Goal: Task Accomplishment & Management: Manage account settings

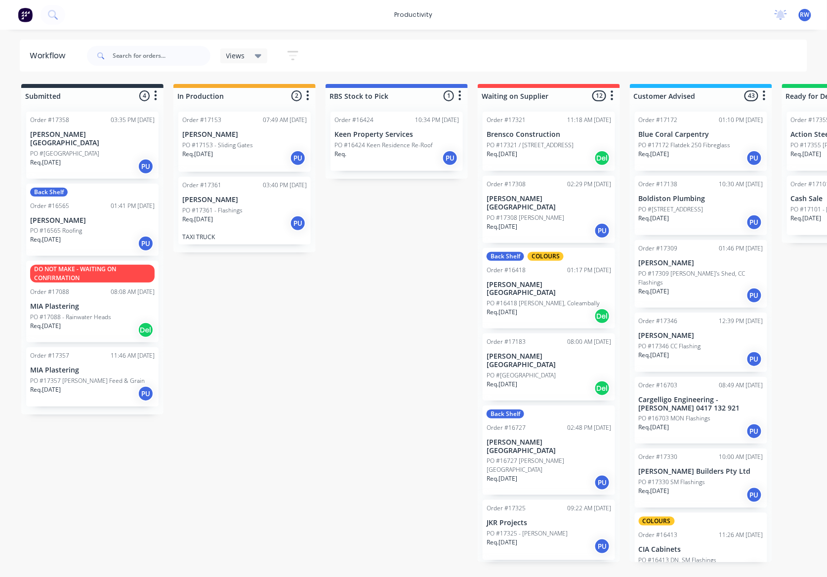
click at [107, 235] on div "Req. [DATE] PU" at bounding box center [92, 243] width 124 height 17
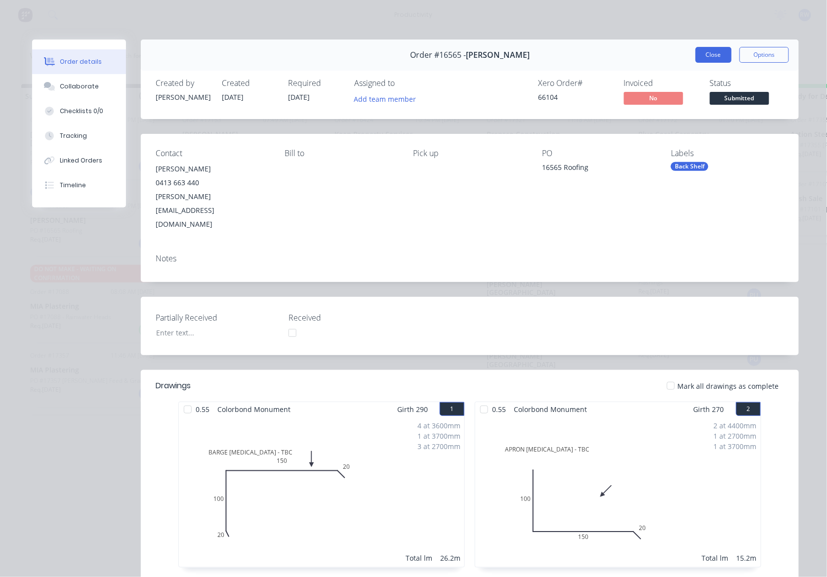
click at [698, 54] on button "Close" at bounding box center [714, 55] width 36 height 16
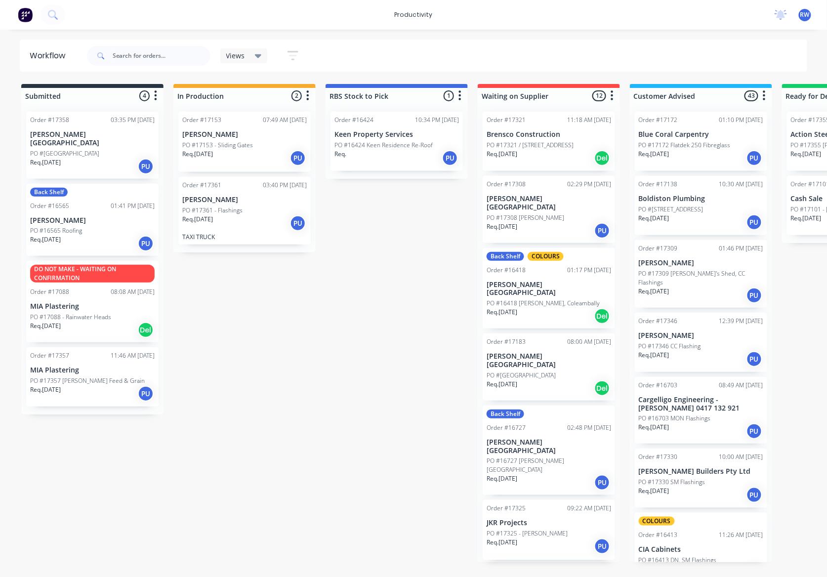
click at [568, 141] on p "PO #17321 / [STREET_ADDRESS]" at bounding box center [530, 145] width 87 height 9
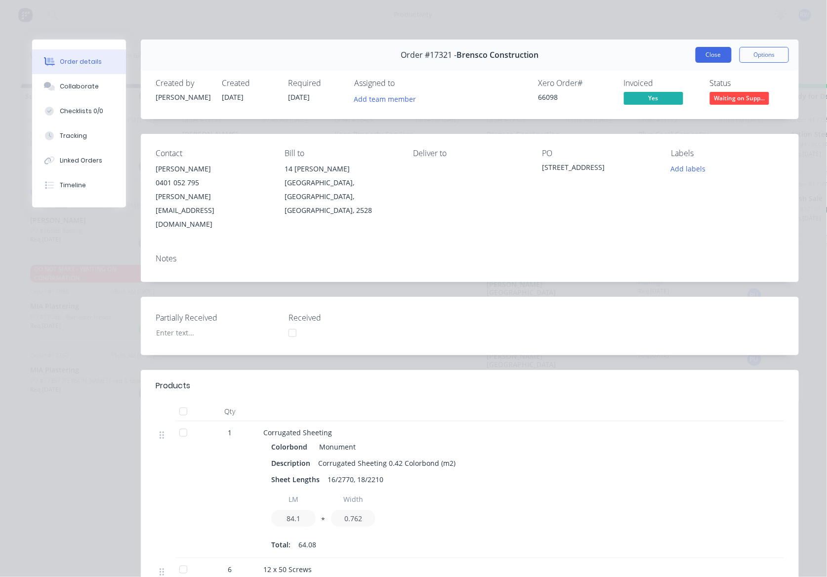
click at [699, 56] on button "Close" at bounding box center [714, 55] width 36 height 16
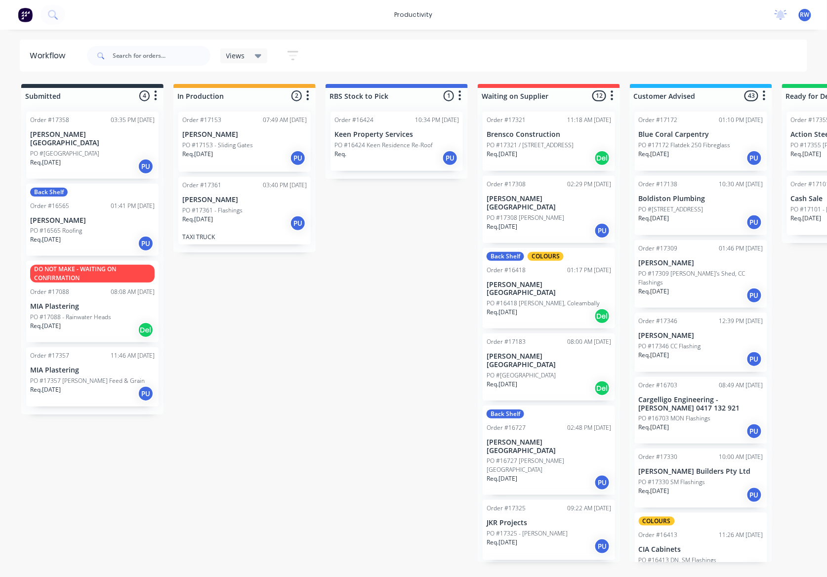
click at [548, 236] on div "Req. [DATE] PU" at bounding box center [549, 230] width 124 height 17
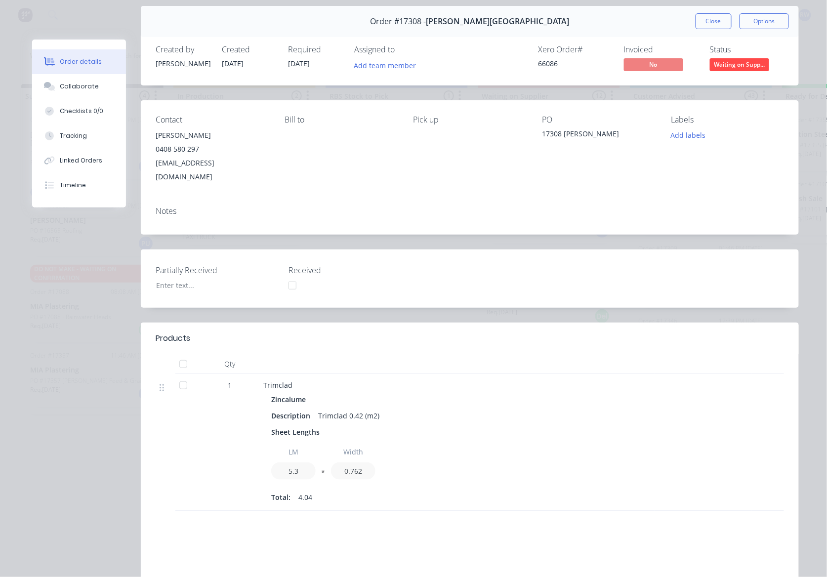
scroll to position [66, 0]
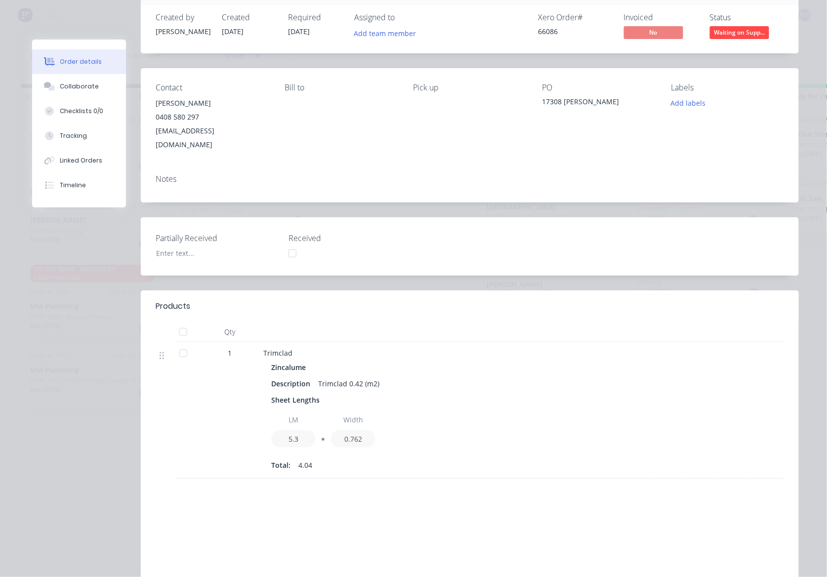
click at [180, 343] on div at bounding box center [183, 353] width 20 height 20
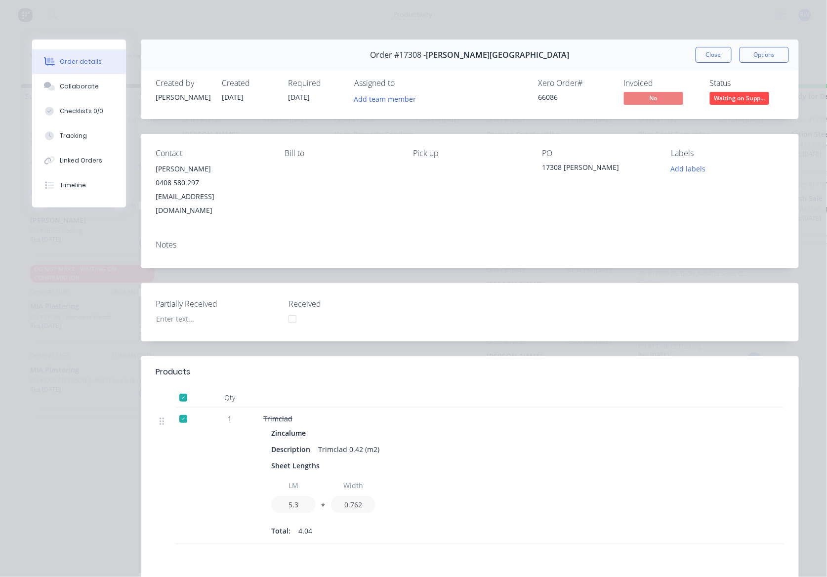
click at [742, 89] on div "Status Waiting on Supp..." at bounding box center [747, 93] width 74 height 29
click at [738, 97] on span "Waiting on Supp..." at bounding box center [739, 98] width 59 height 12
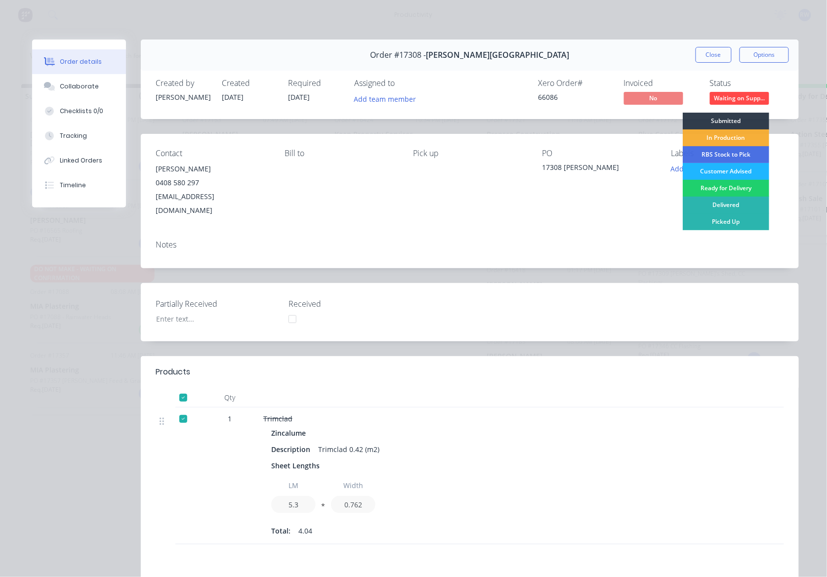
click at [734, 169] on div "Customer Advised" at bounding box center [726, 171] width 86 height 17
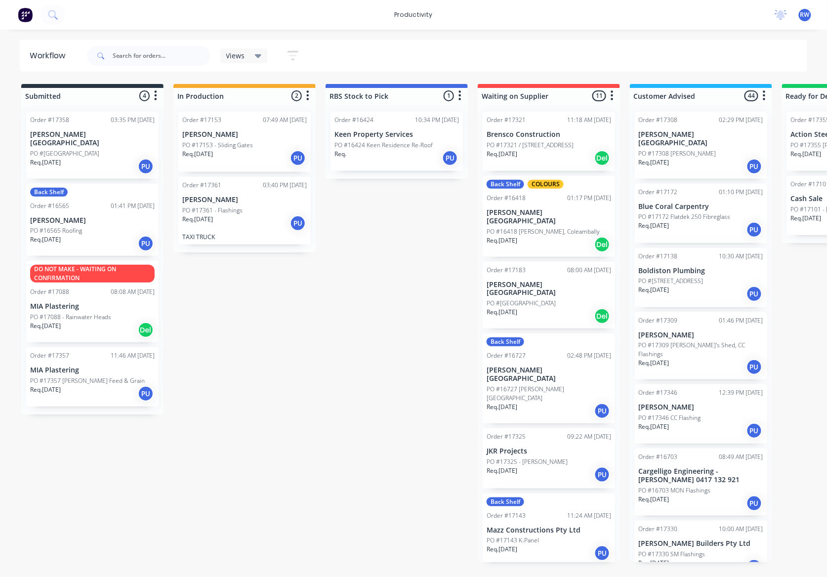
click at [562, 220] on p "[PERSON_NAME][GEOGRAPHIC_DATA]" at bounding box center [549, 216] width 124 height 17
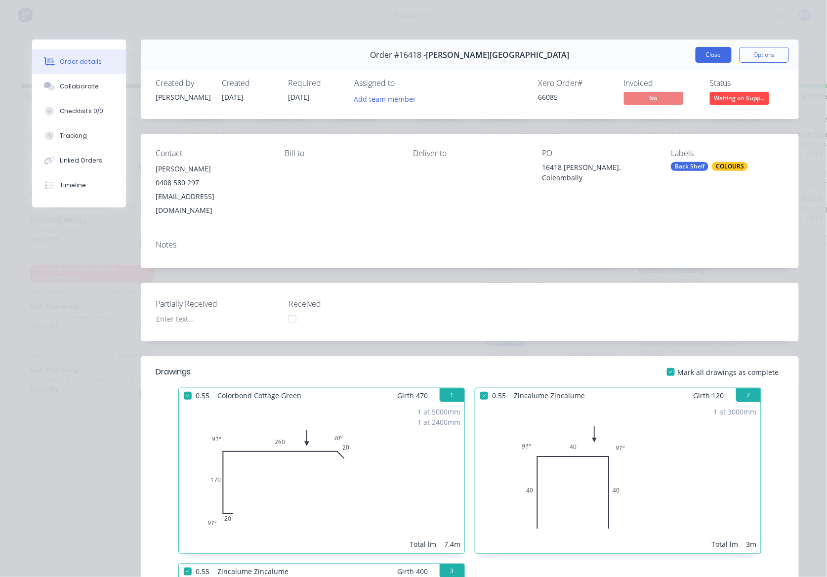
click at [704, 58] on button "Close" at bounding box center [714, 55] width 36 height 16
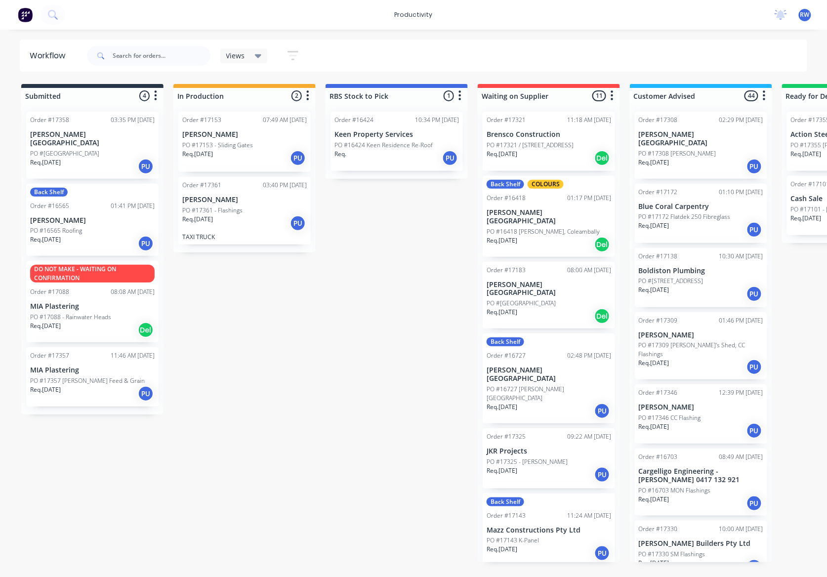
click at [554, 299] on p "PO #[GEOGRAPHIC_DATA]" at bounding box center [521, 303] width 69 height 9
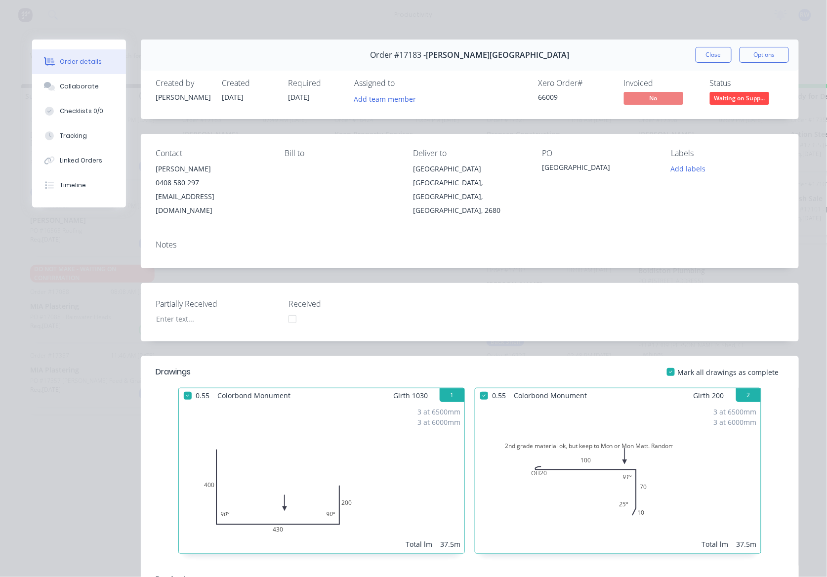
click at [701, 48] on button "Close" at bounding box center [714, 55] width 36 height 16
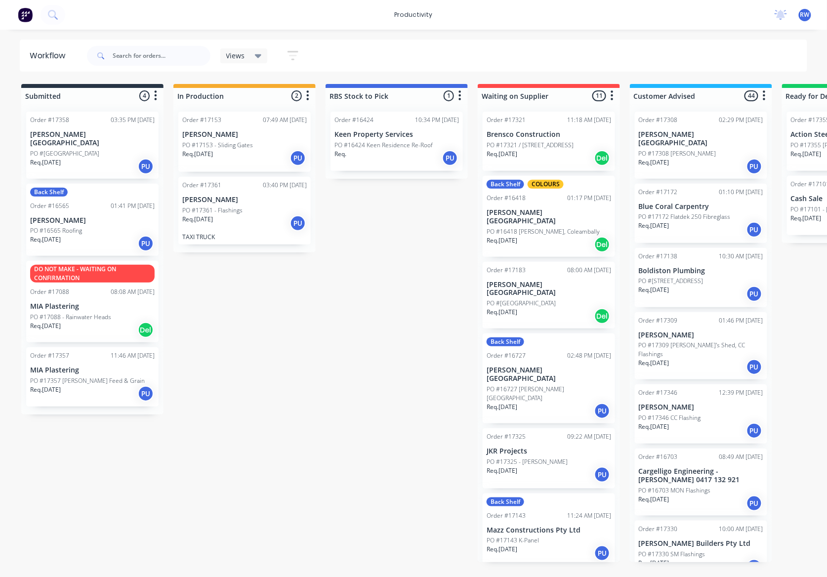
click at [543, 403] on div "Req. [DATE] PU" at bounding box center [549, 411] width 124 height 17
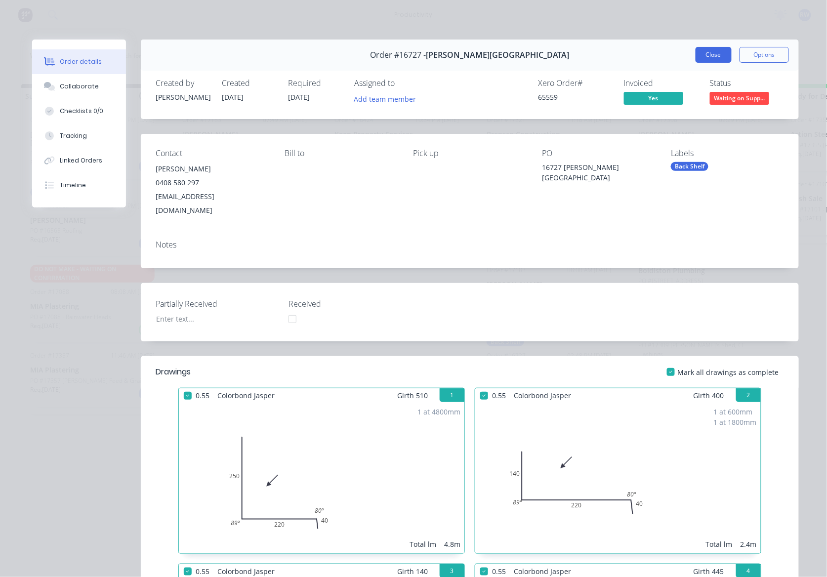
click at [718, 56] on button "Close" at bounding box center [714, 55] width 36 height 16
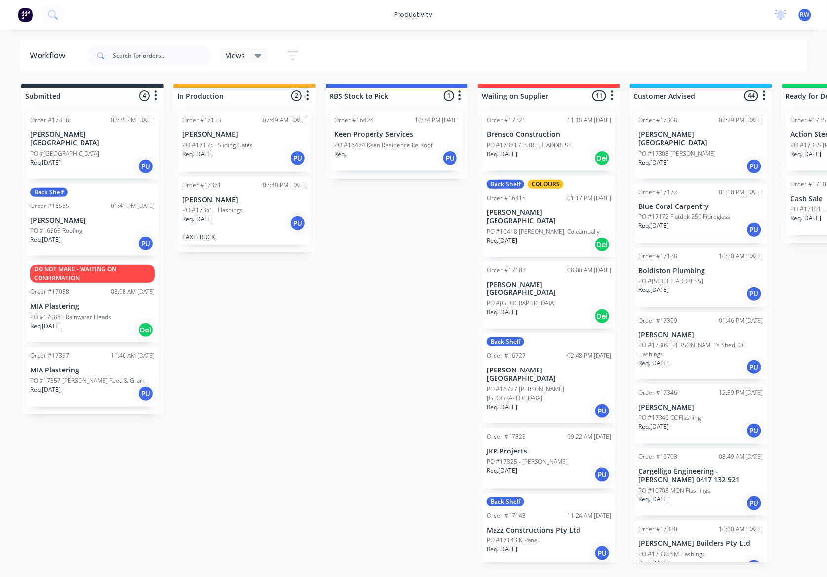
click at [533, 457] on p "PO #17325 - [PERSON_NAME]" at bounding box center [527, 461] width 81 height 9
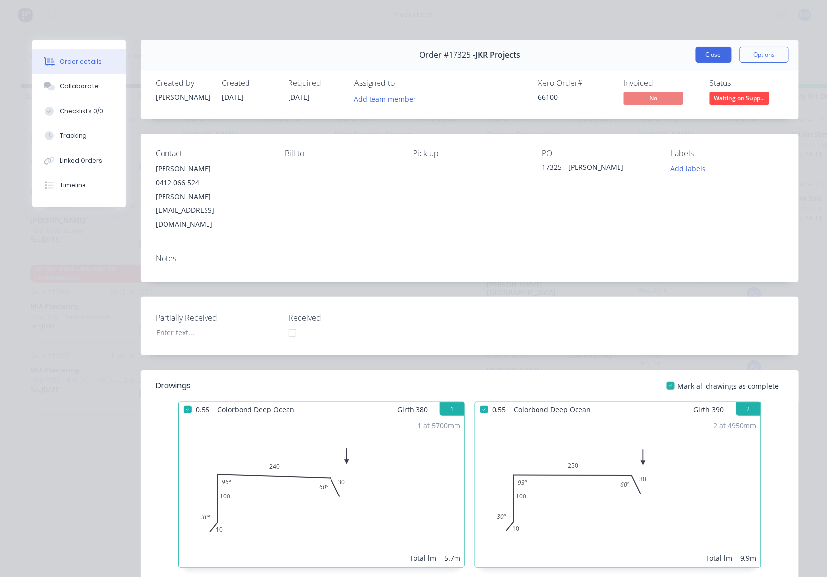
click at [705, 62] on button "Close" at bounding box center [714, 55] width 36 height 16
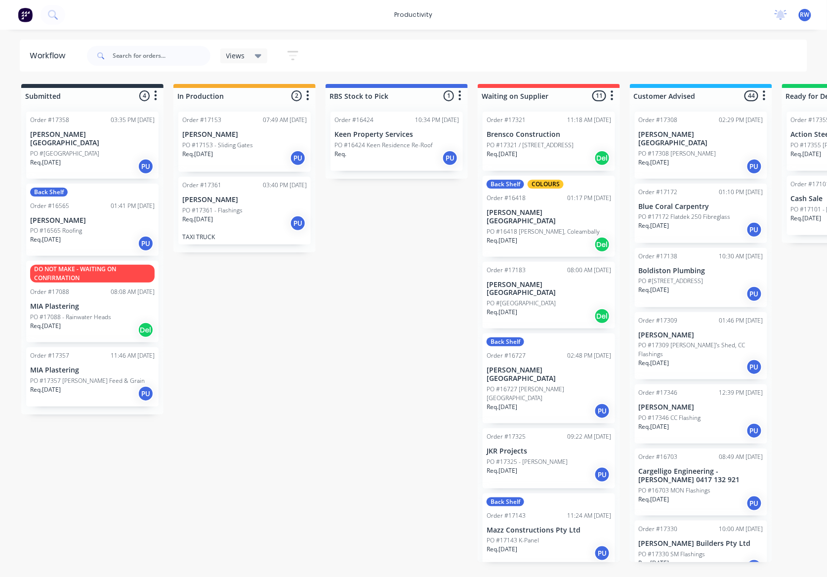
click at [538, 545] on div "Req. [DATE] PU" at bounding box center [549, 553] width 124 height 17
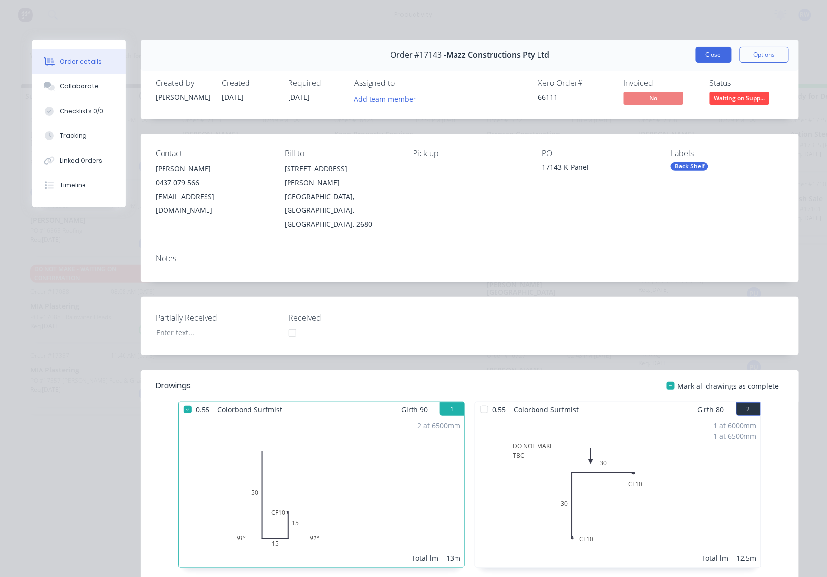
click at [711, 52] on button "Close" at bounding box center [714, 55] width 36 height 16
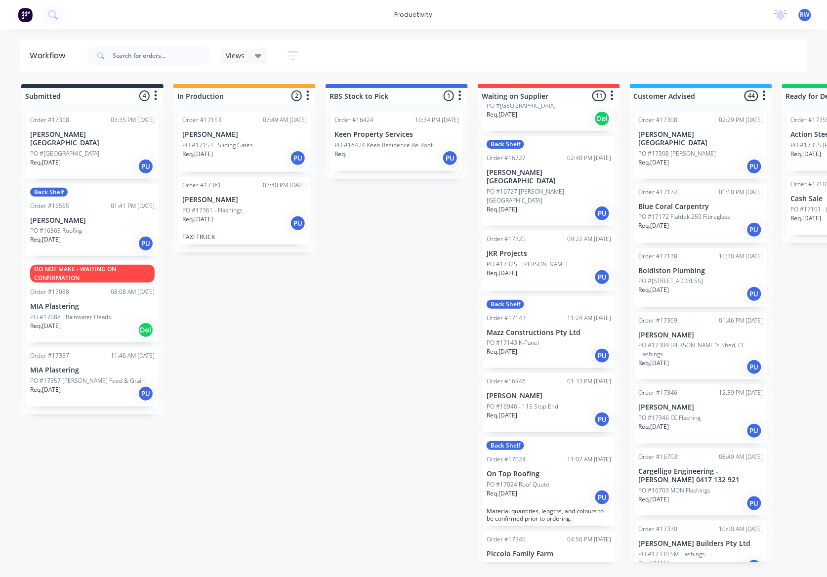
scroll to position [263, 0]
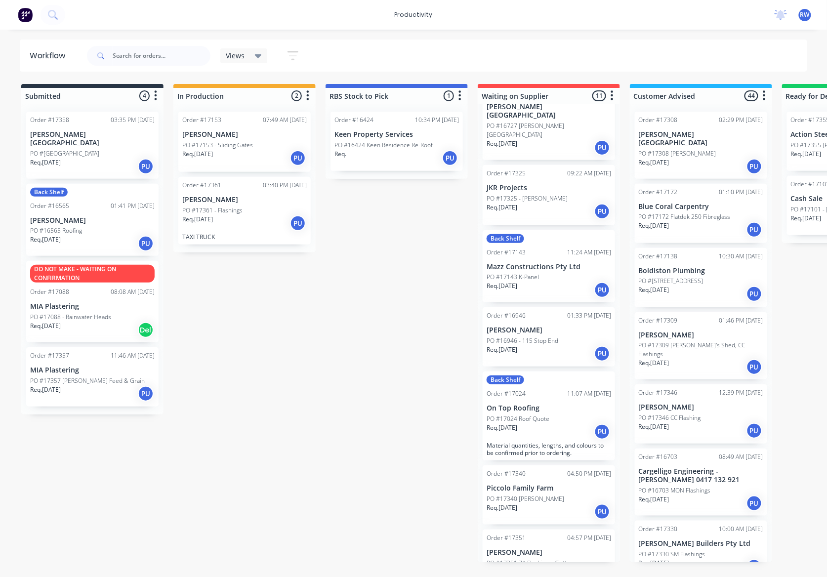
click at [570, 423] on div "Req. [DATE] PU" at bounding box center [549, 431] width 124 height 17
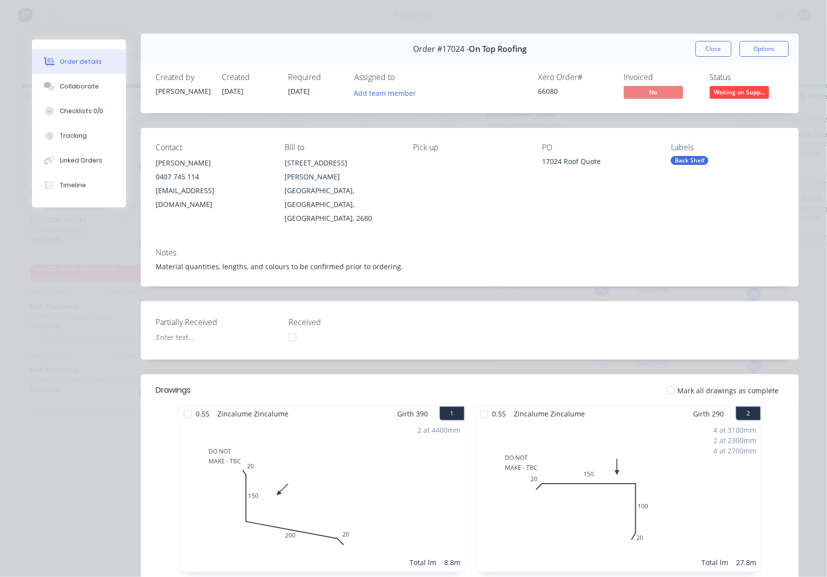
scroll to position [0, 0]
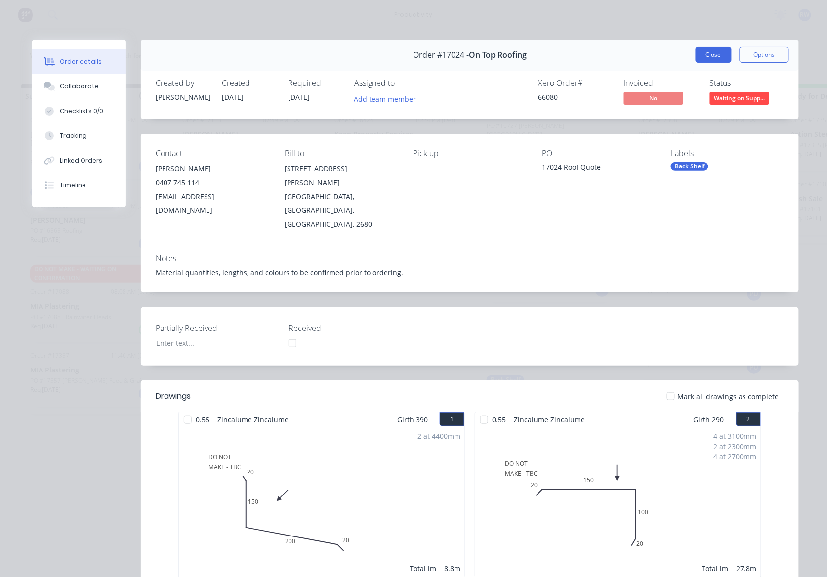
click at [719, 53] on button "Close" at bounding box center [714, 55] width 36 height 16
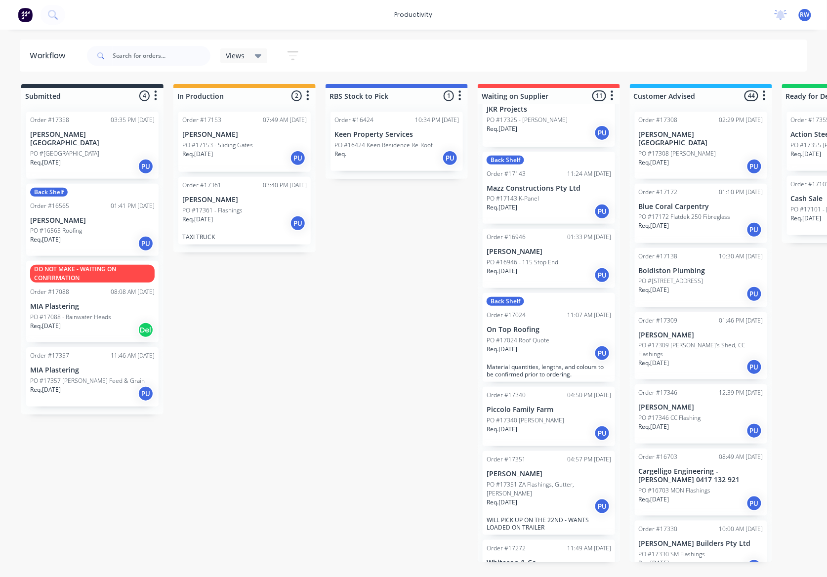
scroll to position [342, 0]
click at [554, 388] on div "Order #17340 04:50 PM [DATE] Piccolo Family Farm PO #17340 Galv [PERSON_NAME] R…" at bounding box center [549, 415] width 132 height 59
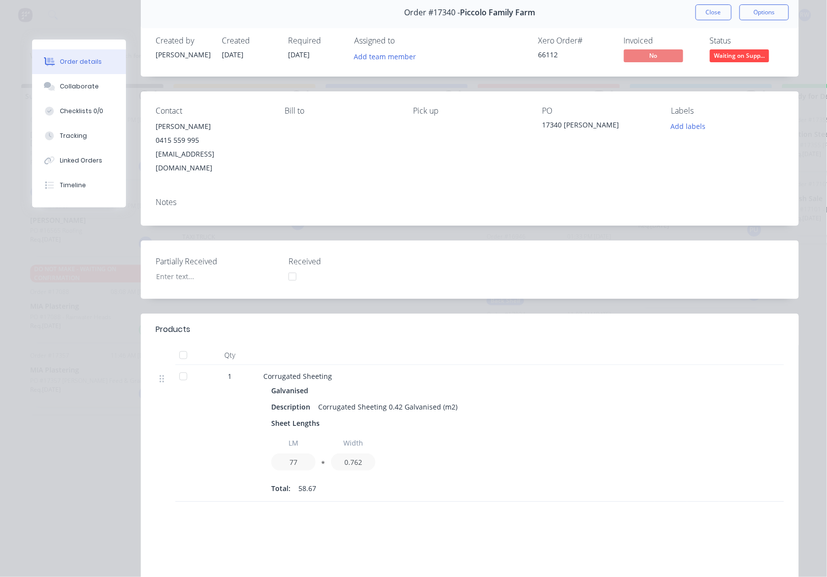
scroll to position [66, 0]
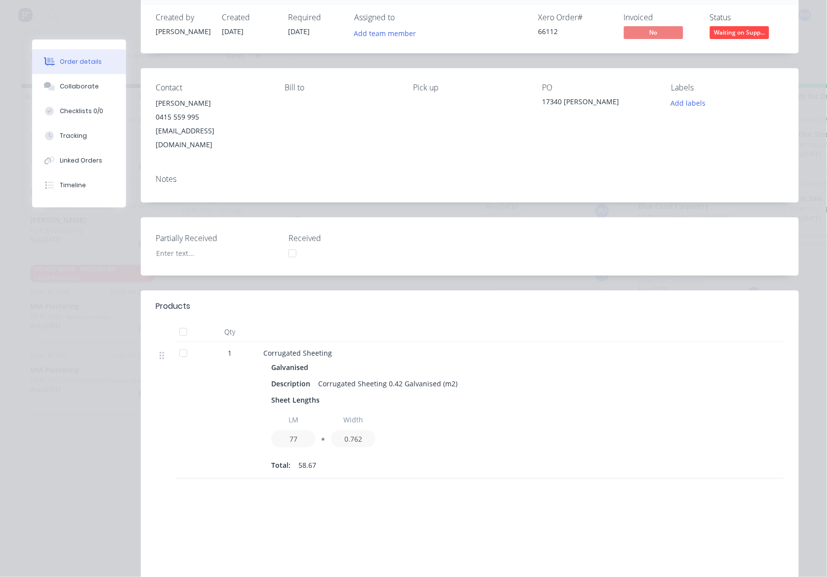
click at [180, 343] on div at bounding box center [183, 353] width 20 height 20
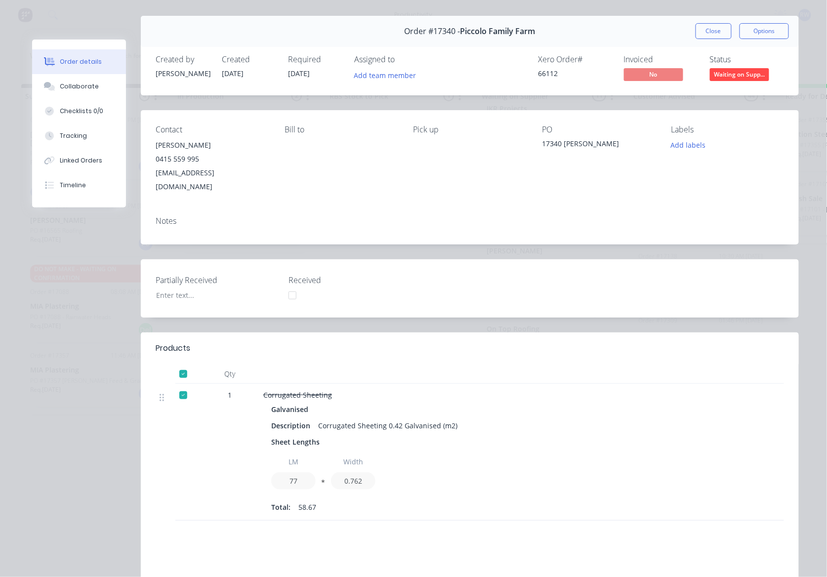
scroll to position [0, 0]
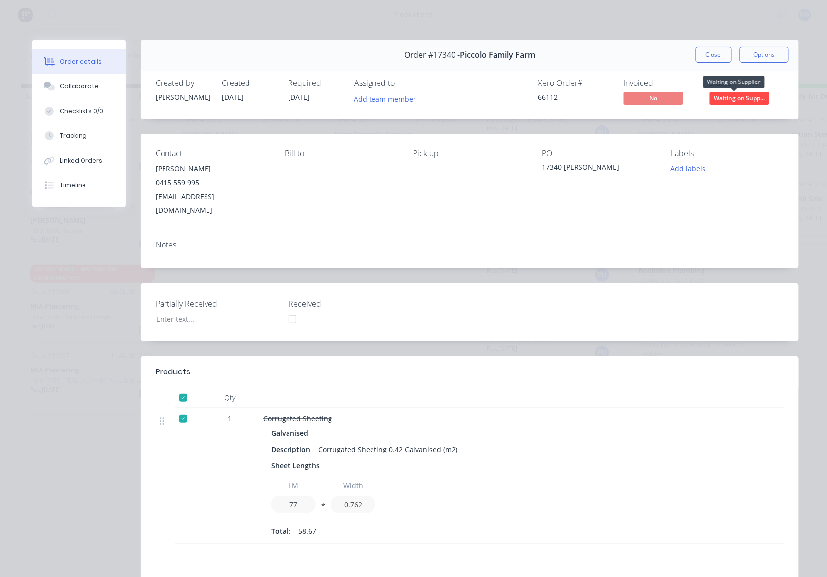
click at [720, 96] on span "Waiting on Supp..." at bounding box center [739, 98] width 59 height 12
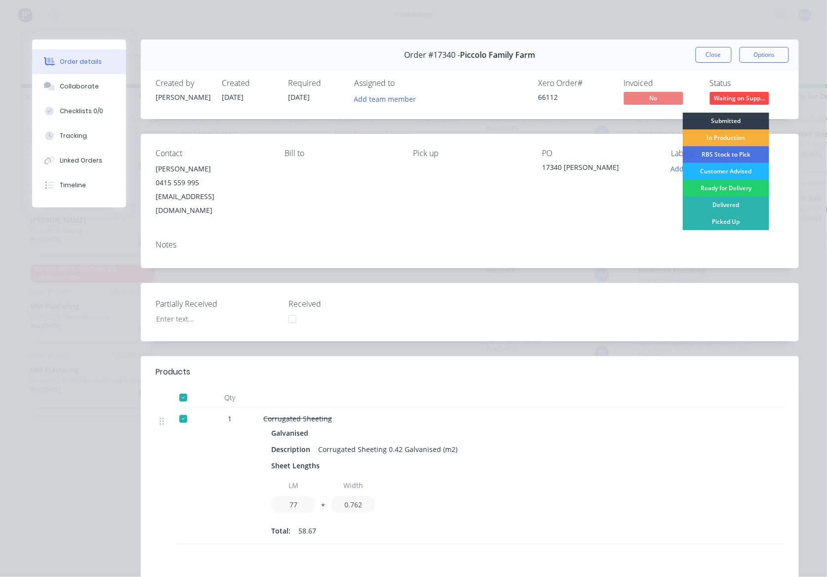
click at [725, 171] on div "Customer Advised" at bounding box center [726, 171] width 86 height 17
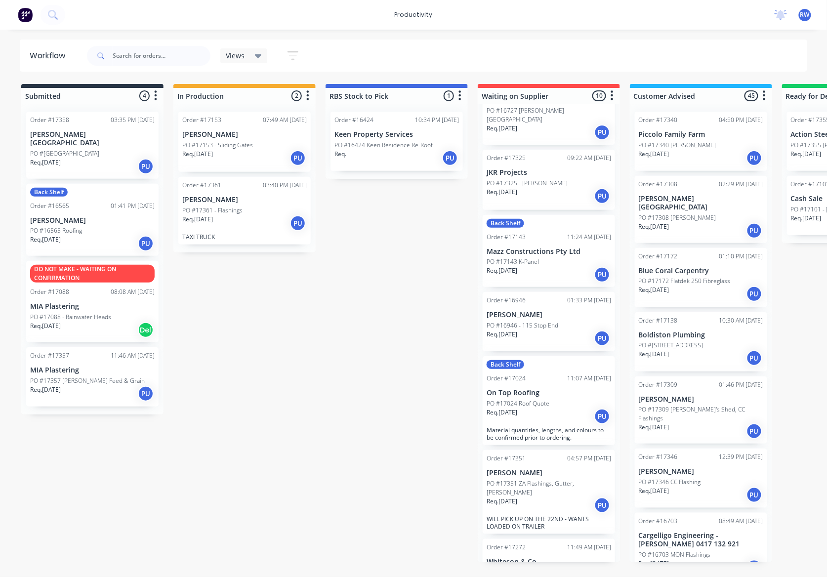
click at [556, 497] on div "Req. [DATE] PU" at bounding box center [549, 505] width 124 height 17
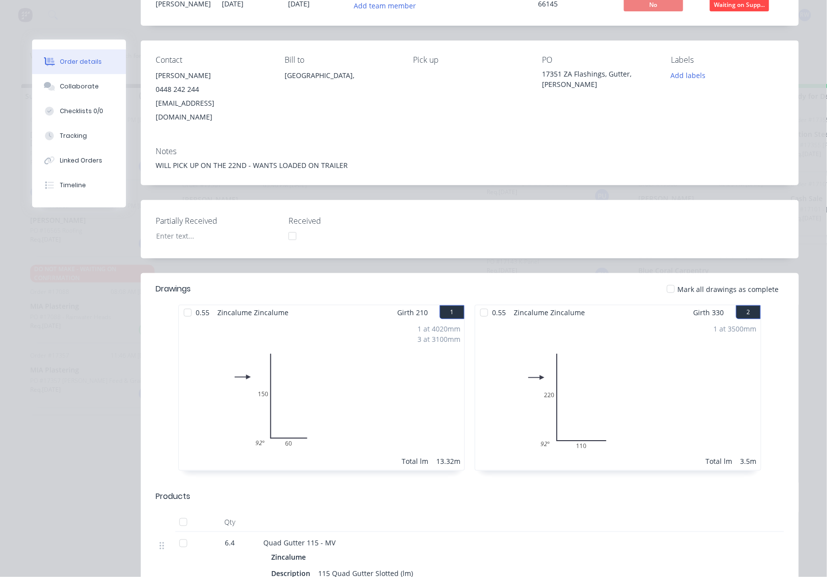
scroll to position [0, 0]
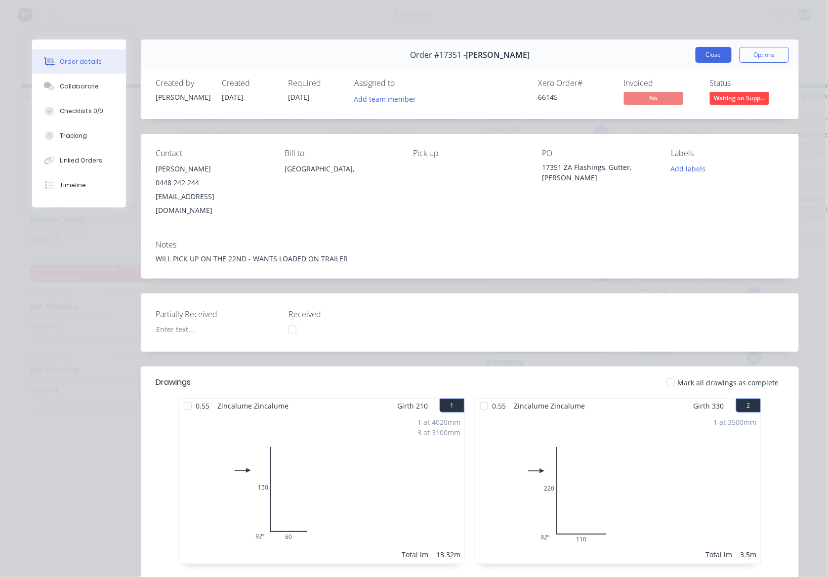
click at [704, 52] on button "Close" at bounding box center [714, 55] width 36 height 16
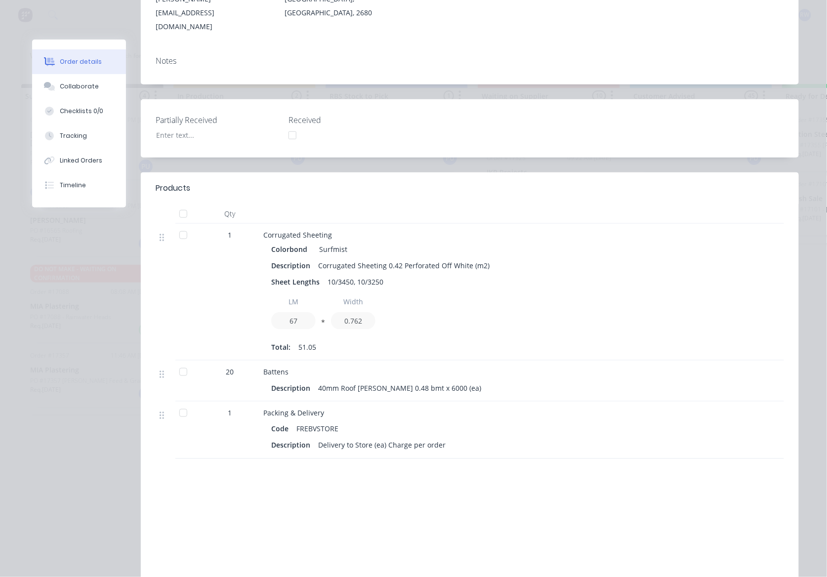
scroll to position [131, 0]
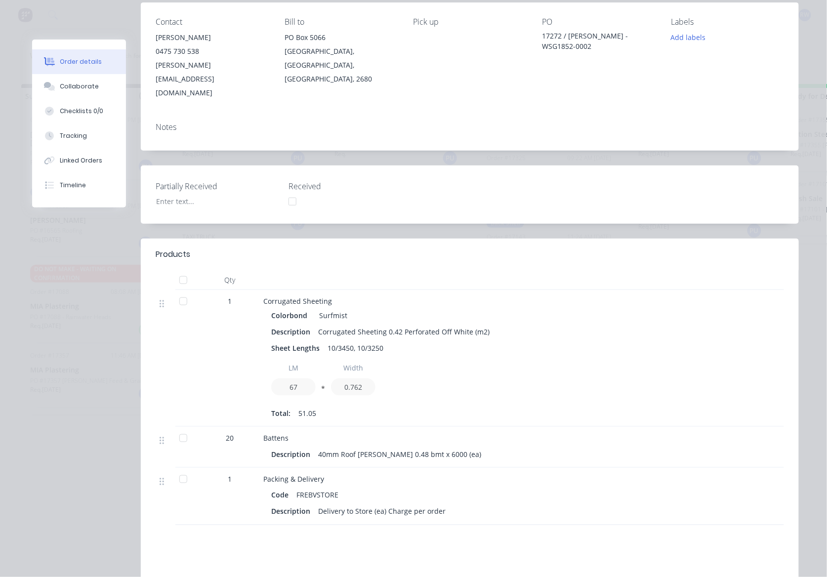
drag, startPoint x: 456, startPoint y: 326, endPoint x: 464, endPoint y: 326, distance: 7.9
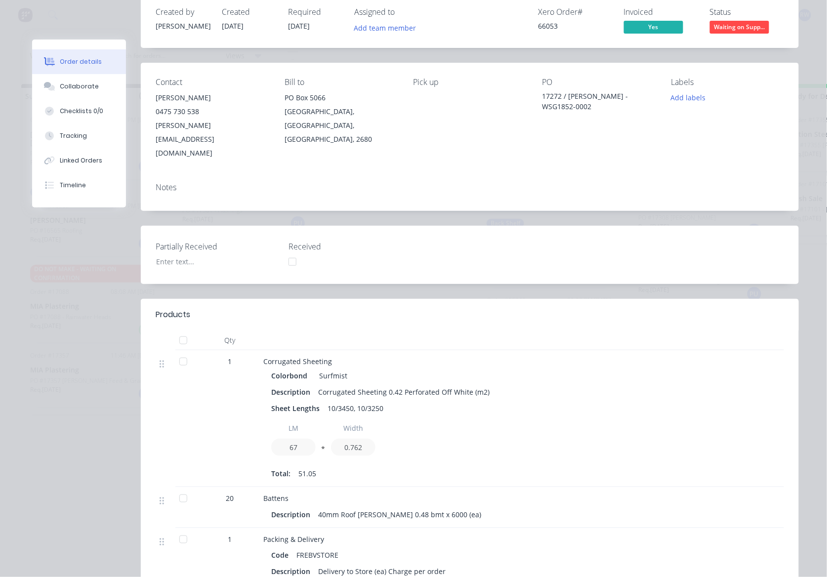
scroll to position [0, 0]
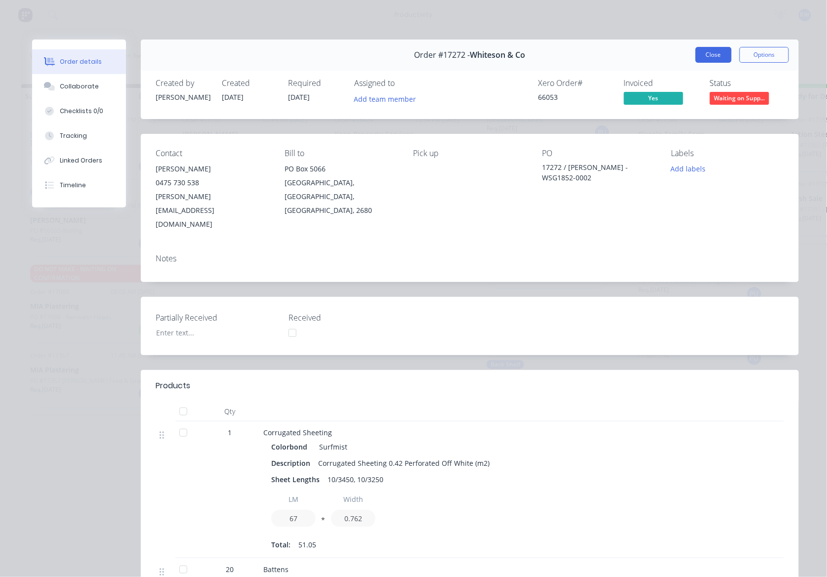
click at [706, 55] on button "Close" at bounding box center [714, 55] width 36 height 16
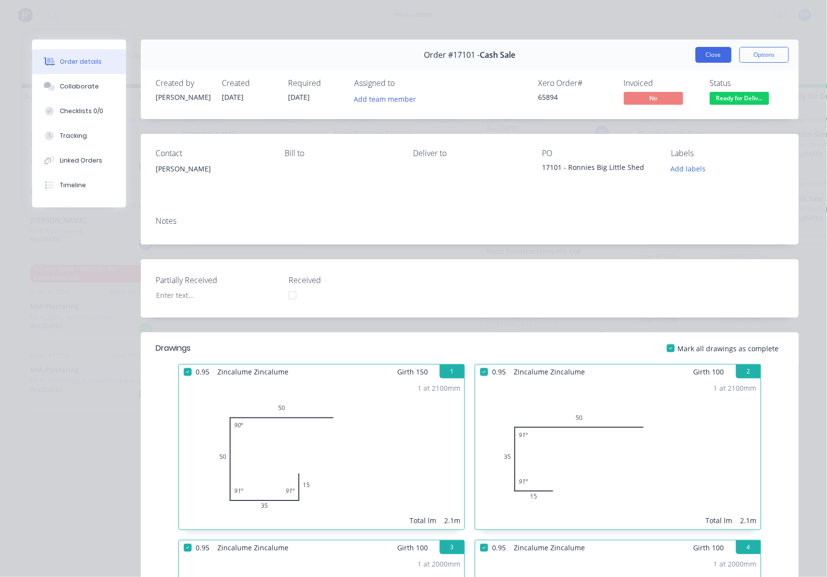
click at [706, 53] on button "Close" at bounding box center [714, 55] width 36 height 16
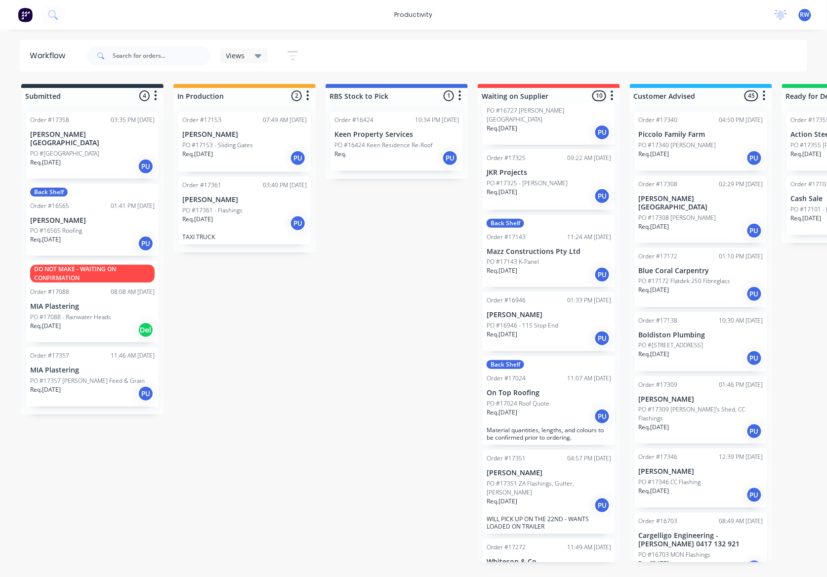
scroll to position [212, 0]
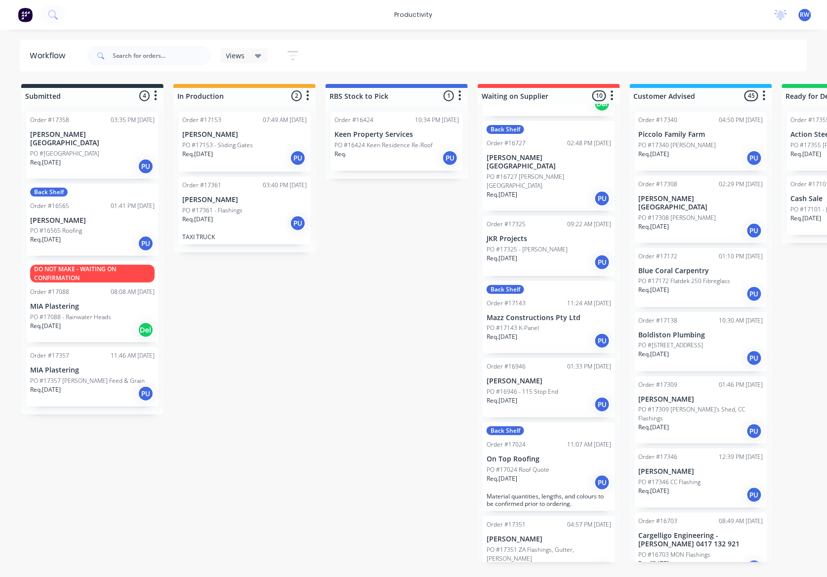
click at [677, 202] on p "[PERSON_NAME][GEOGRAPHIC_DATA]" at bounding box center [701, 203] width 124 height 17
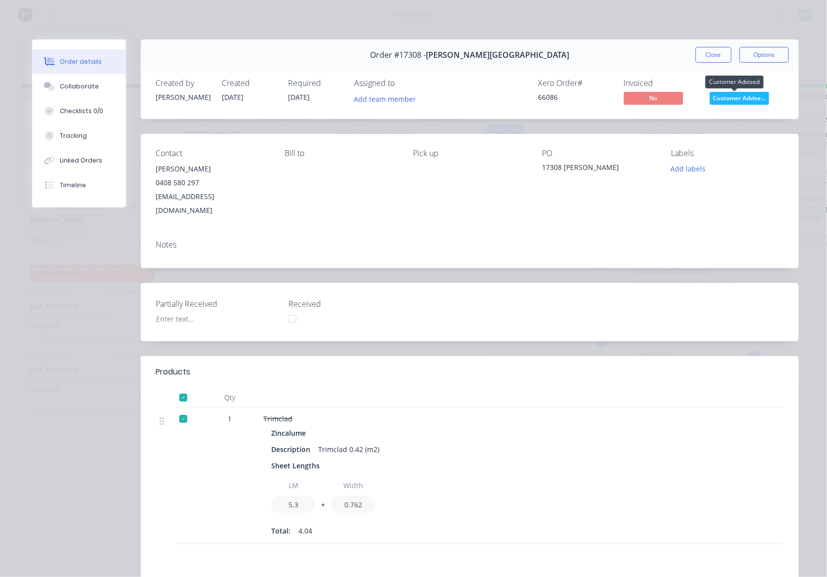
click at [725, 97] on span "Customer Advise..." at bounding box center [739, 98] width 59 height 12
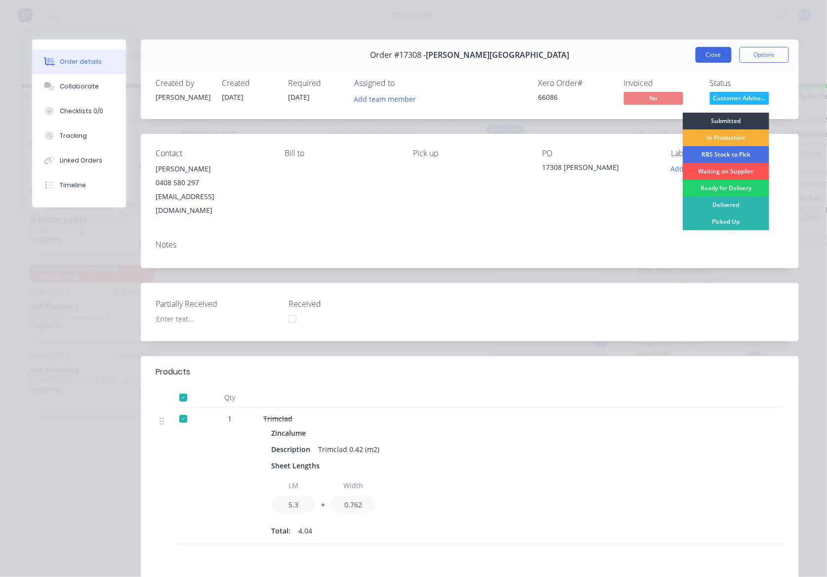
click at [702, 56] on button "Close" at bounding box center [714, 55] width 36 height 16
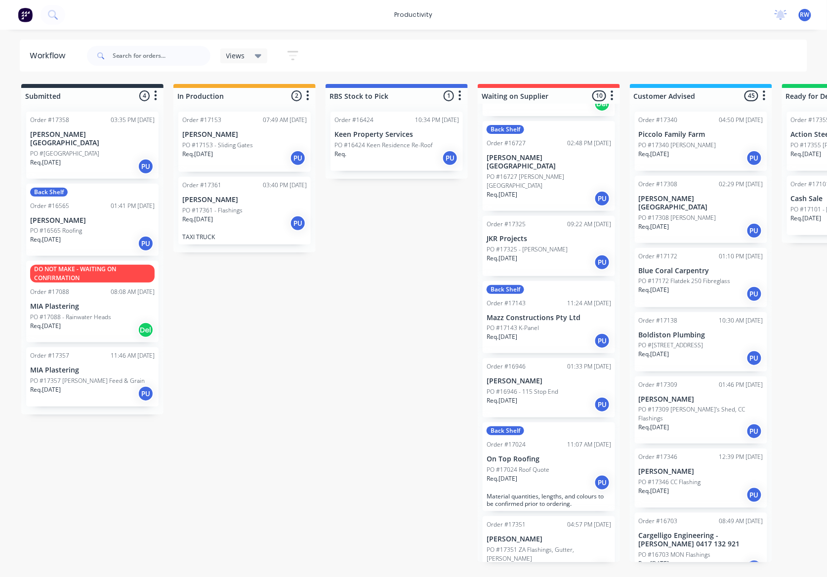
click at [269, 135] on p "[PERSON_NAME]" at bounding box center [244, 134] width 124 height 8
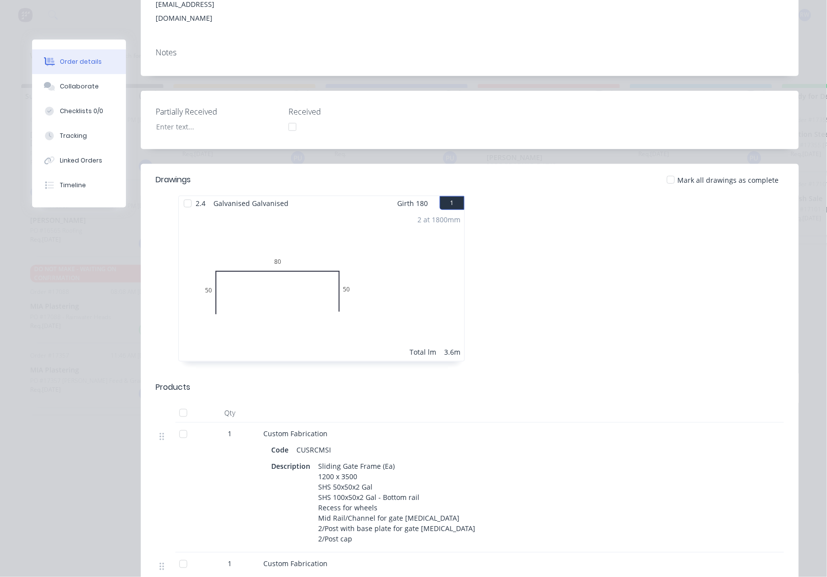
scroll to position [198, 0]
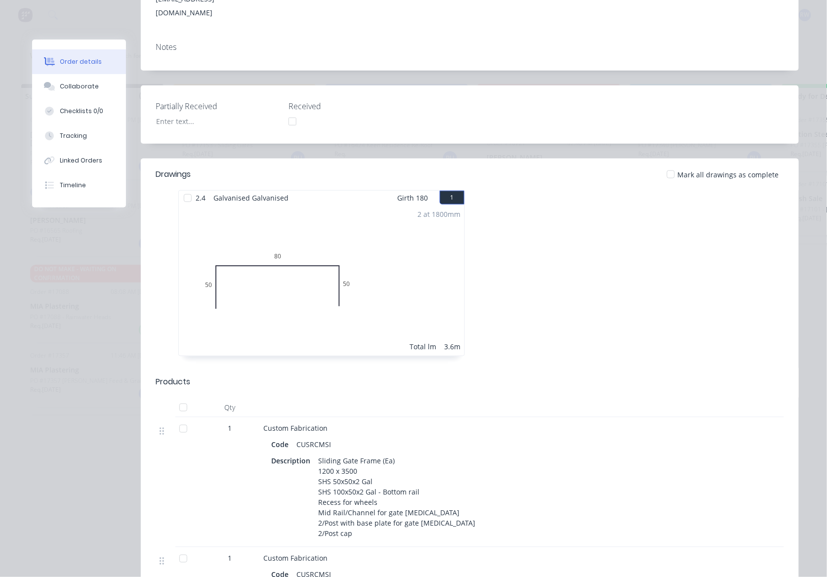
click at [180, 188] on div at bounding box center [188, 198] width 20 height 20
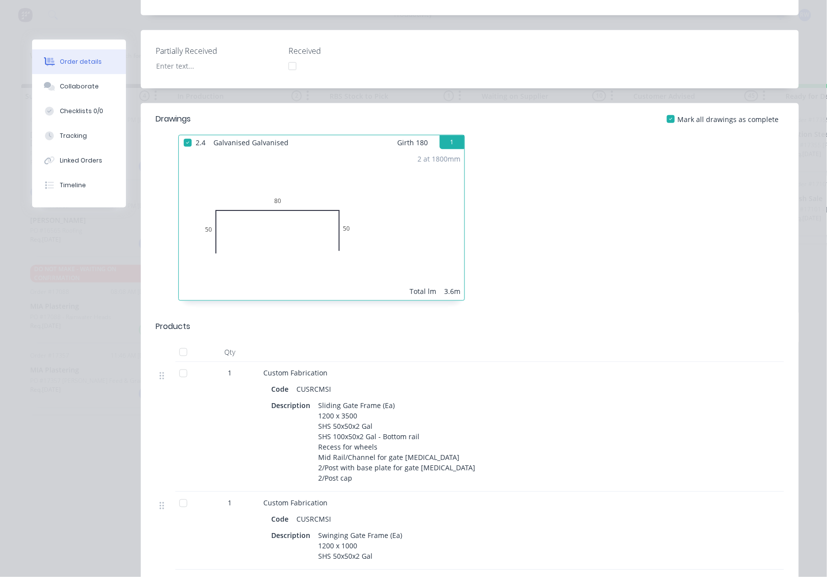
scroll to position [329, 0]
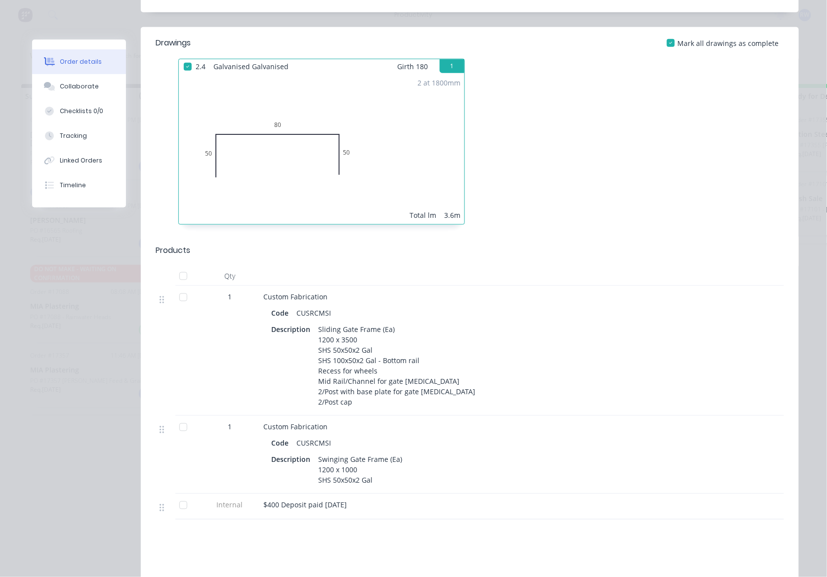
click at [174, 288] on div at bounding box center [183, 298] width 20 height 20
click at [178, 417] on div at bounding box center [183, 427] width 20 height 20
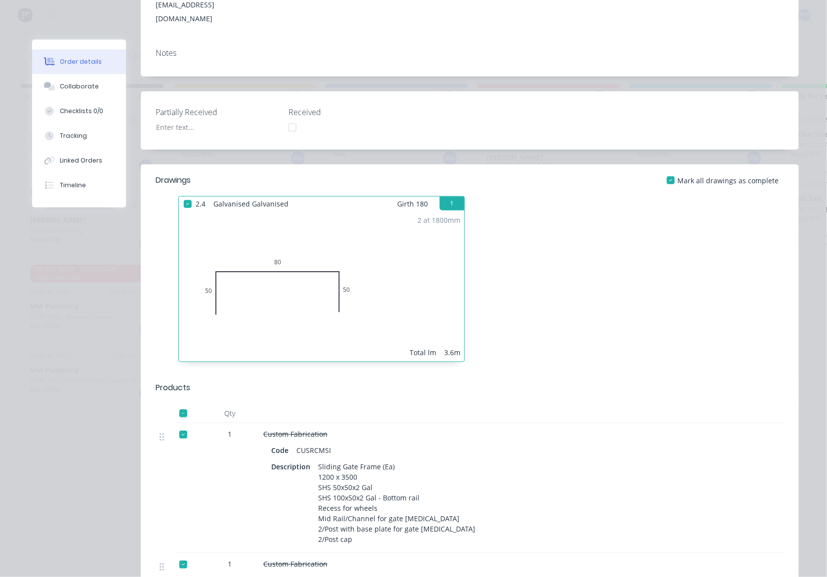
scroll to position [0, 0]
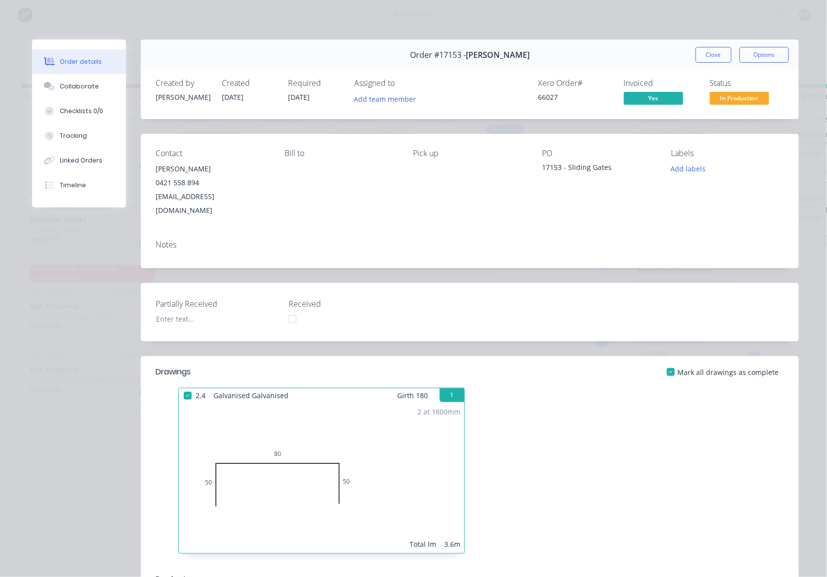
click at [740, 97] on span "In Production" at bounding box center [739, 98] width 59 height 12
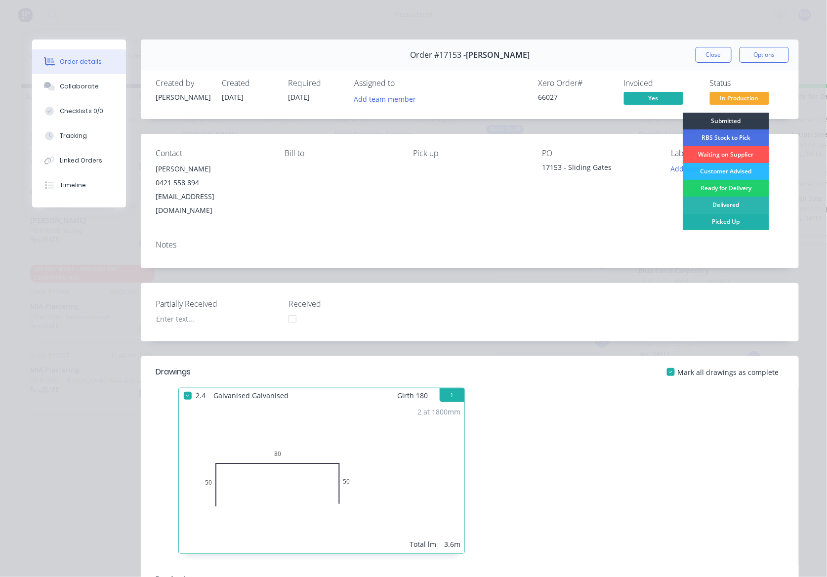
click at [728, 221] on div "Picked Up" at bounding box center [726, 221] width 86 height 17
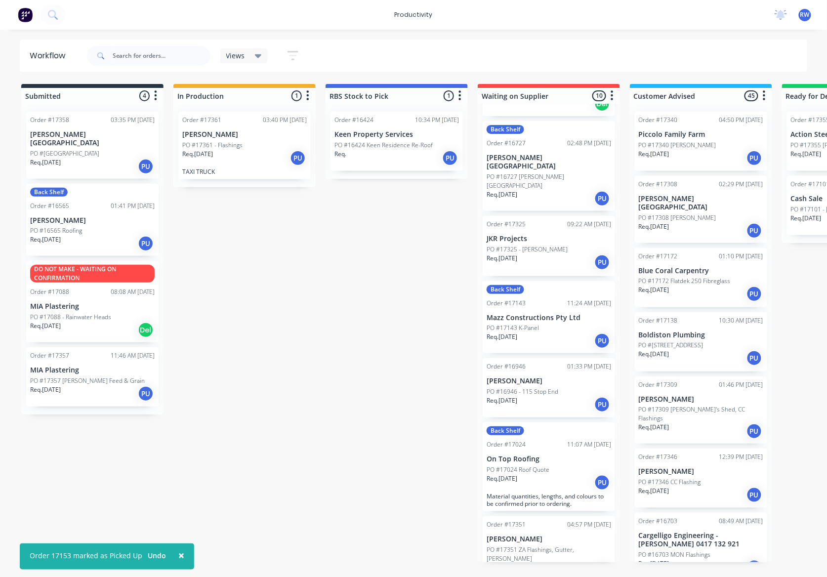
click at [236, 157] on div "Req. [DATE] PU" at bounding box center [244, 158] width 124 height 17
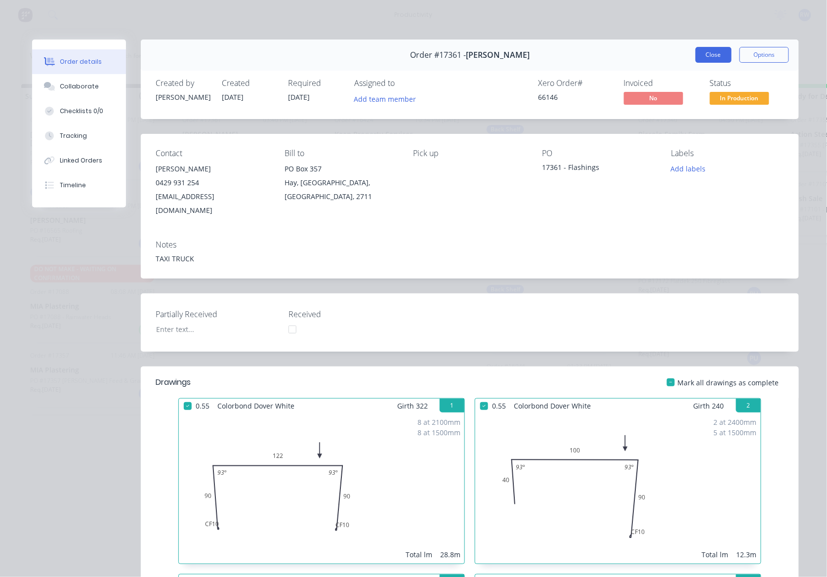
click at [707, 61] on button "Close" at bounding box center [714, 55] width 36 height 16
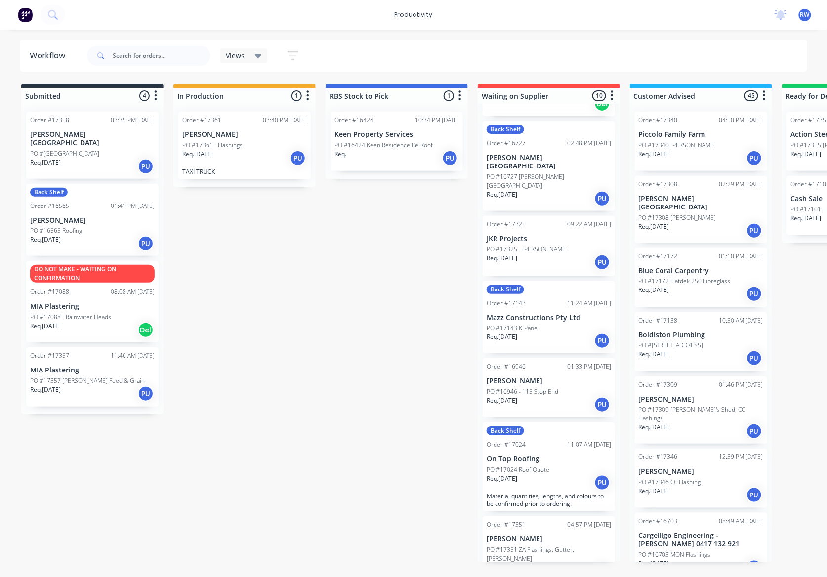
click at [365, 398] on div "Submitted 4 Sort By Created date Required date Order number Customer name Most …" at bounding box center [602, 323] width 1218 height 478
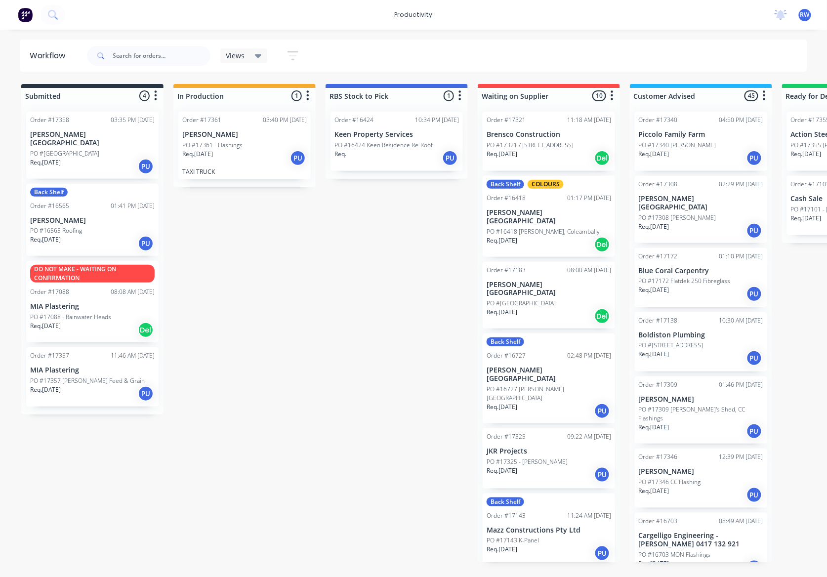
click at [238, 166] on div "Req. [DATE] PU" at bounding box center [244, 158] width 124 height 17
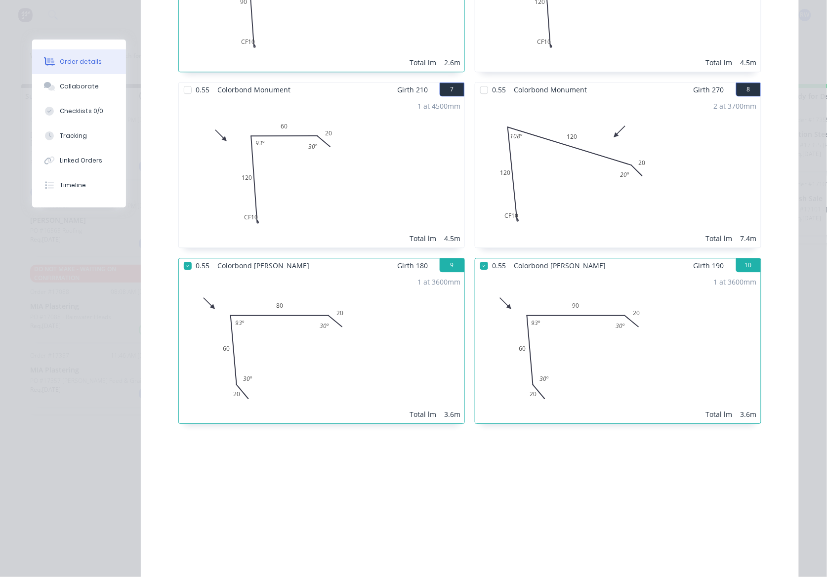
scroll to position [830, 0]
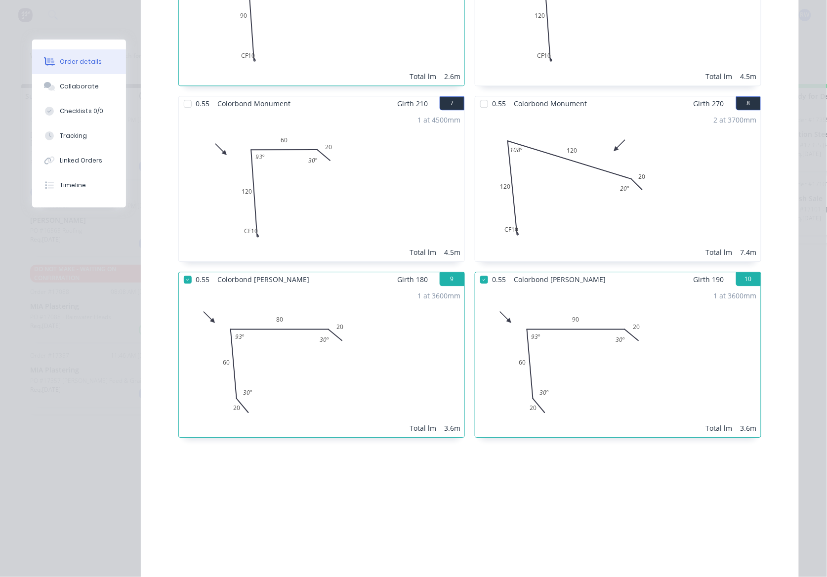
click at [188, 94] on div at bounding box center [188, 104] width 20 height 20
click at [483, 94] on div at bounding box center [484, 104] width 20 height 20
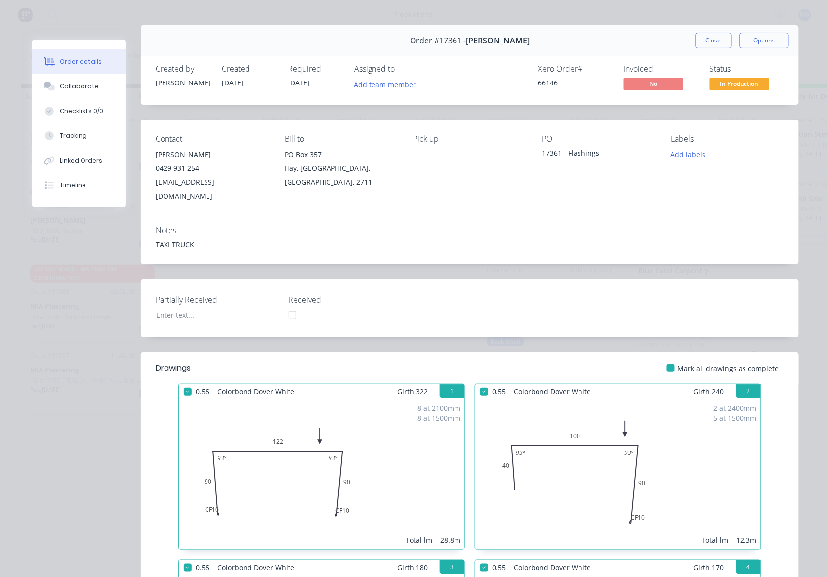
scroll to position [0, 0]
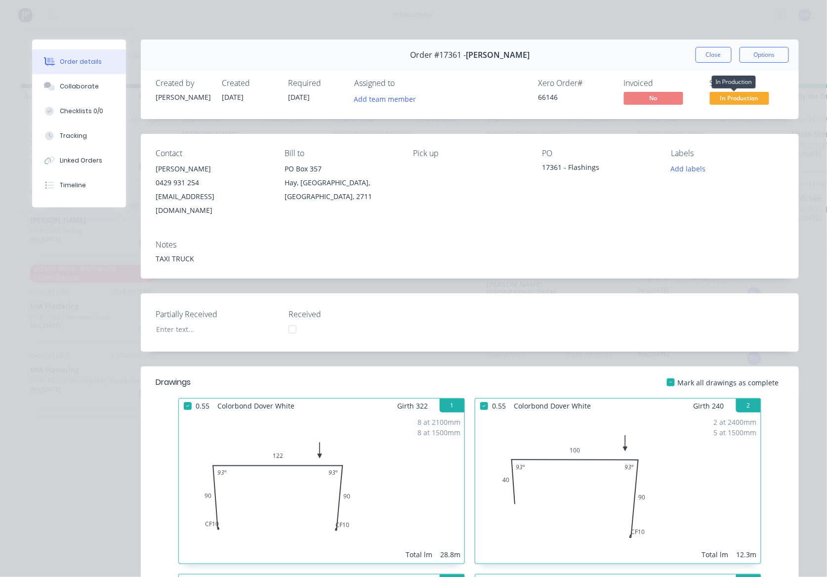
click at [728, 99] on span "In Production" at bounding box center [739, 98] width 59 height 12
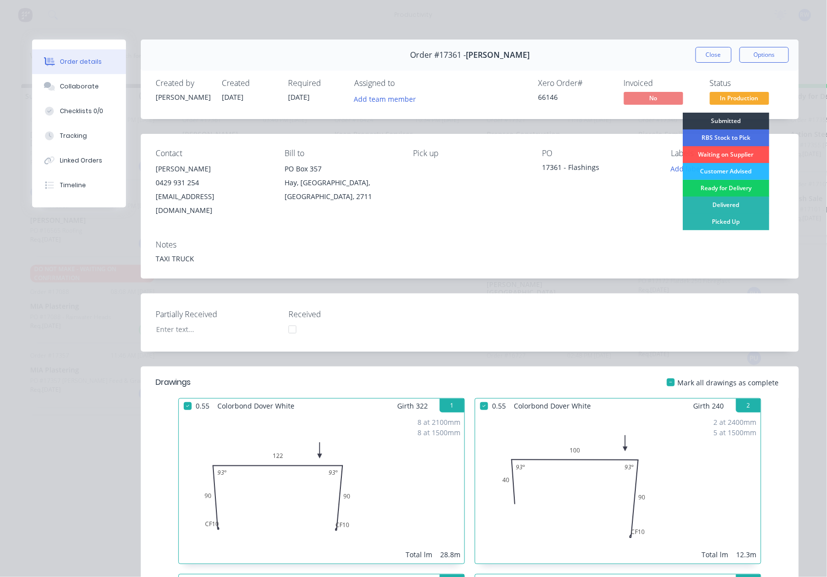
click at [724, 190] on div "Ready for Delivery" at bounding box center [726, 188] width 86 height 17
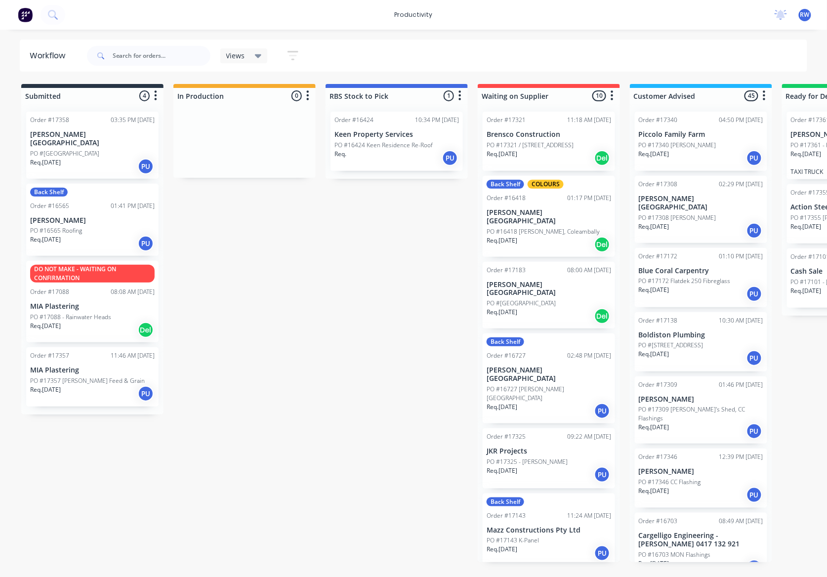
click at [45, 139] on div "Order #17358 03:35 PM [DATE][GEOGRAPHIC_DATA][PERSON_NAME] Req. [DATE] PU" at bounding box center [92, 145] width 132 height 67
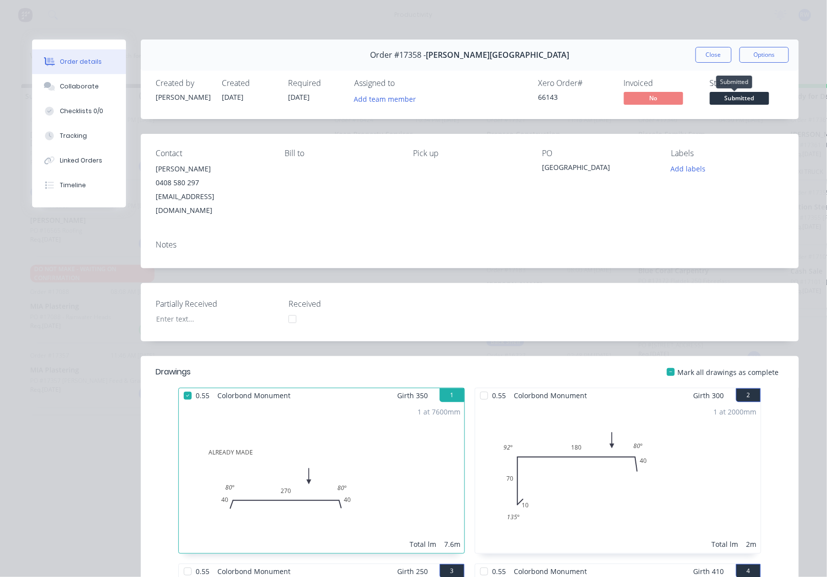
click at [748, 95] on span "Submitted" at bounding box center [739, 98] width 59 height 12
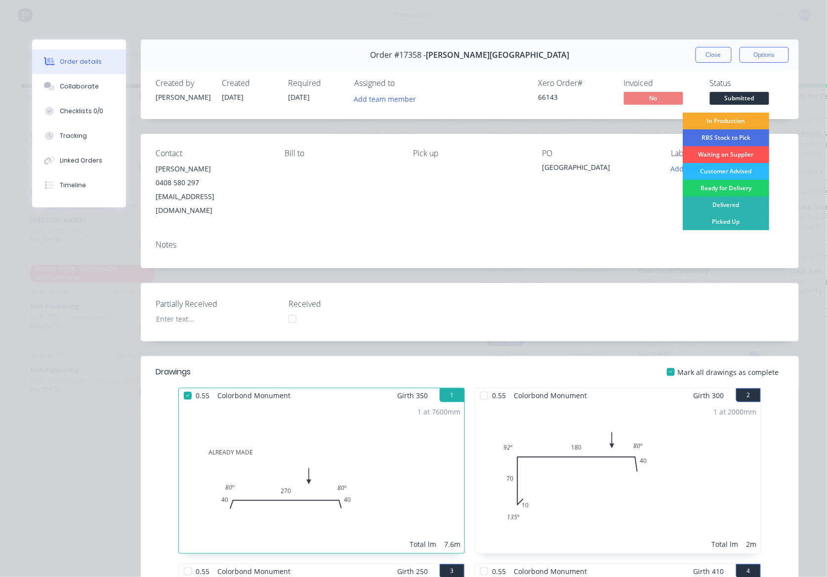
click at [714, 120] on div "In Production" at bounding box center [726, 121] width 86 height 17
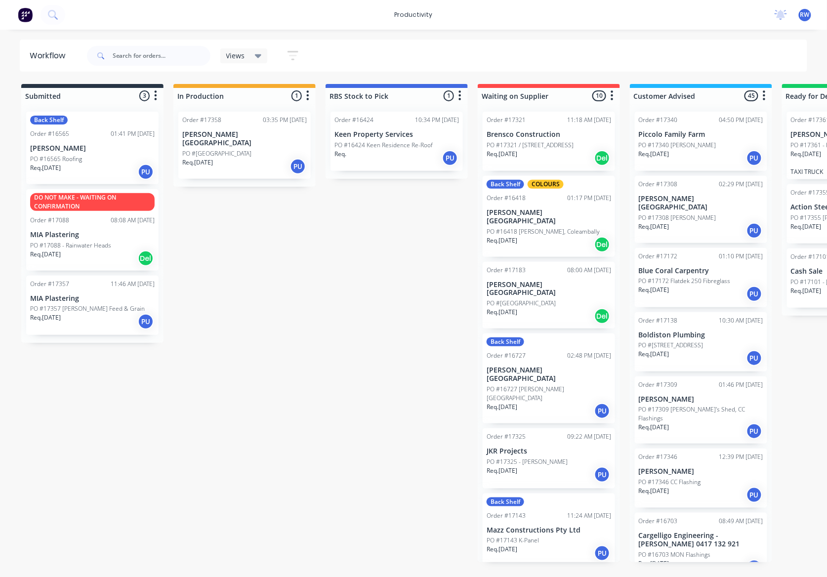
click at [100, 164] on div "Req. [DATE] PU" at bounding box center [92, 172] width 124 height 17
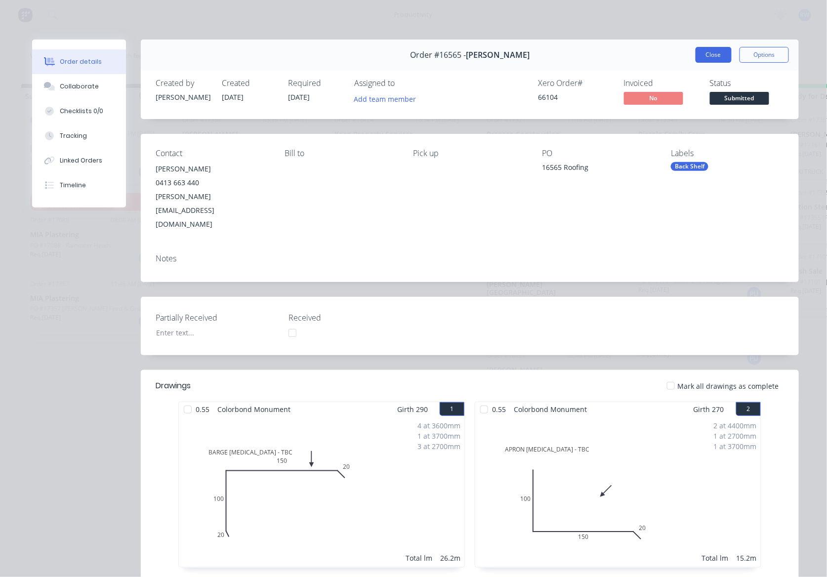
click at [702, 60] on button "Close" at bounding box center [714, 55] width 36 height 16
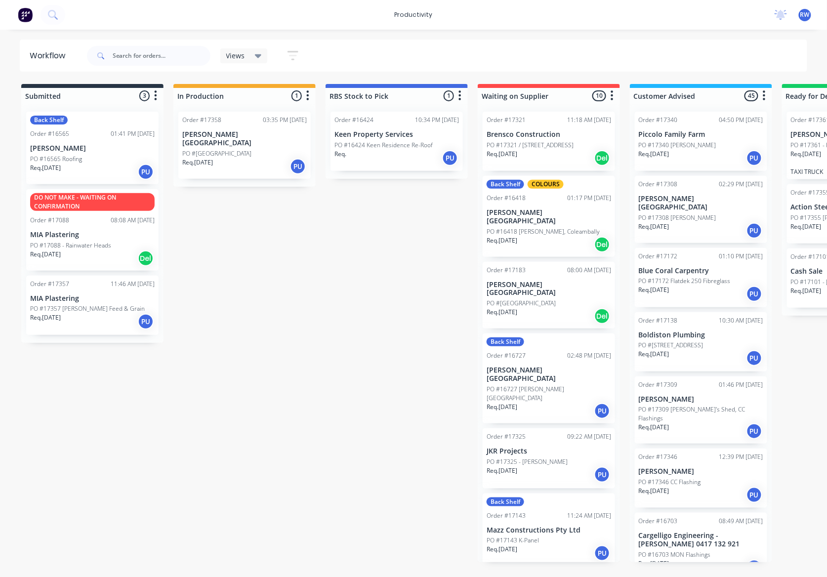
click at [68, 254] on div "Req. [DATE] Del" at bounding box center [92, 258] width 124 height 17
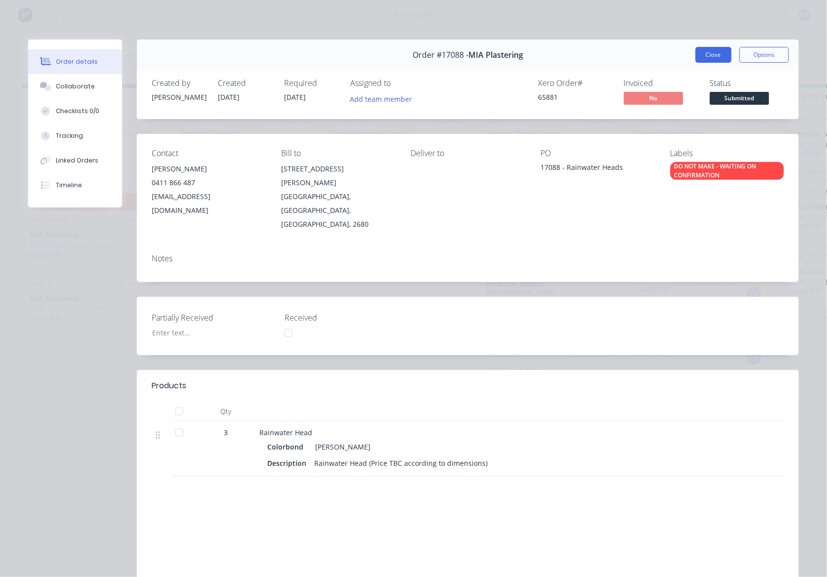
click at [709, 58] on button "Close" at bounding box center [714, 55] width 36 height 16
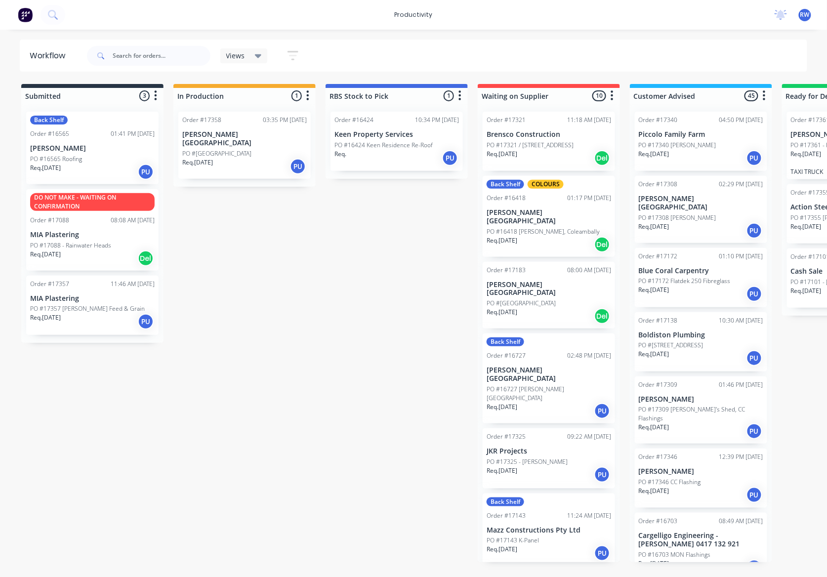
click at [96, 300] on p "MIA Plastering" at bounding box center [92, 298] width 124 height 8
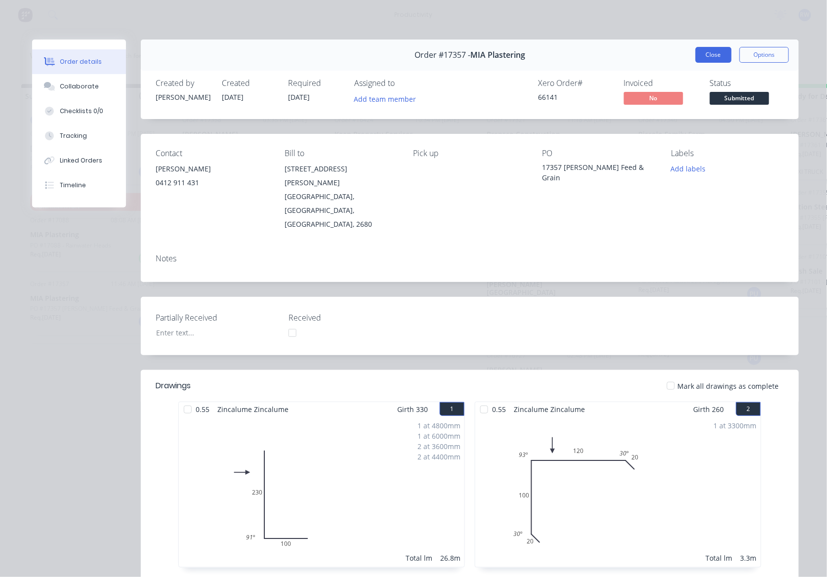
click at [707, 52] on button "Close" at bounding box center [714, 55] width 36 height 16
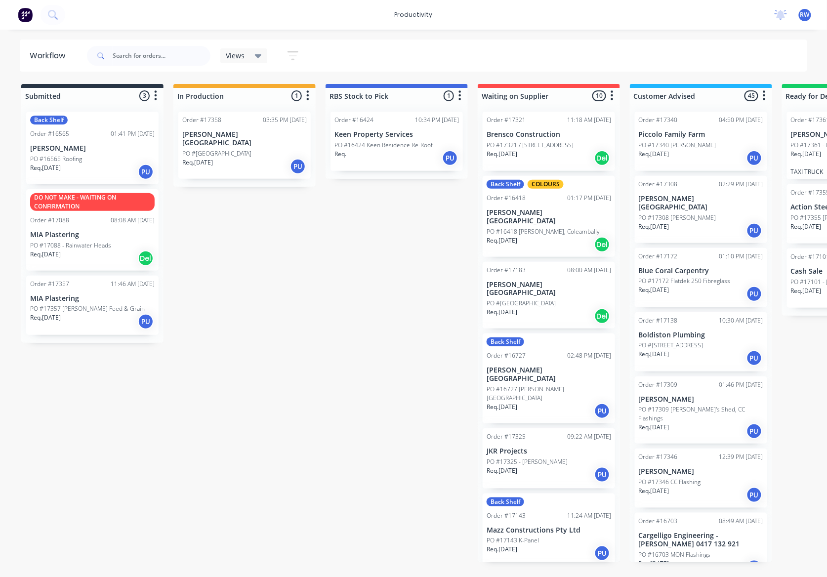
click at [267, 129] on div "Order #17358 03:35 PM [DATE][GEOGRAPHIC_DATA][PERSON_NAME] Req. [DATE] PU" at bounding box center [244, 145] width 132 height 67
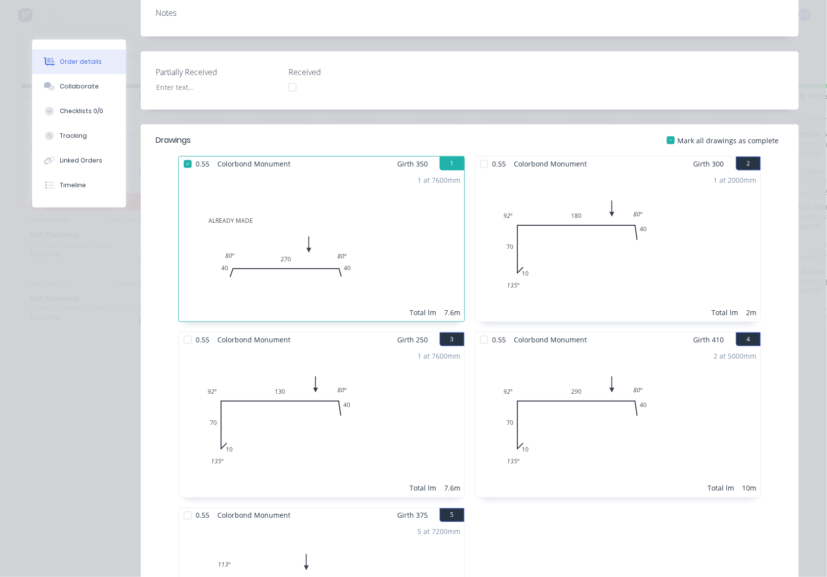
scroll to position [131, 0]
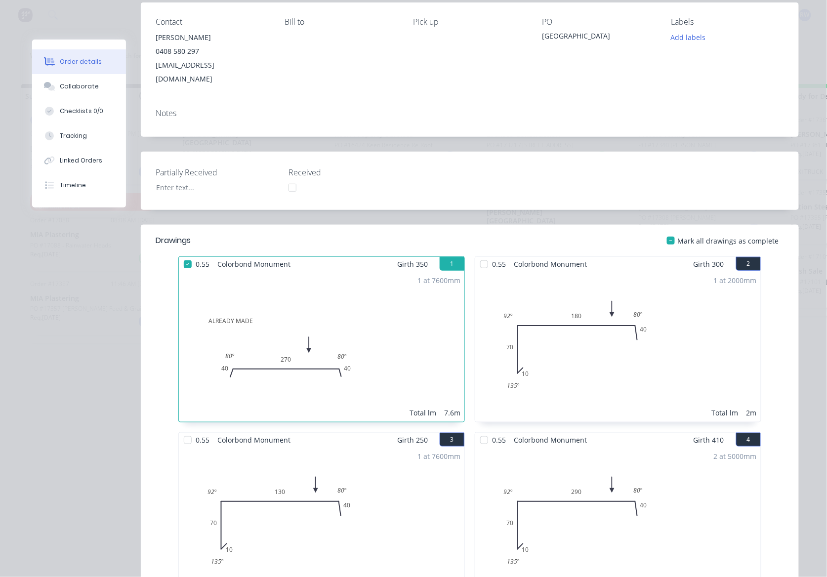
click at [670, 231] on div at bounding box center [671, 241] width 20 height 20
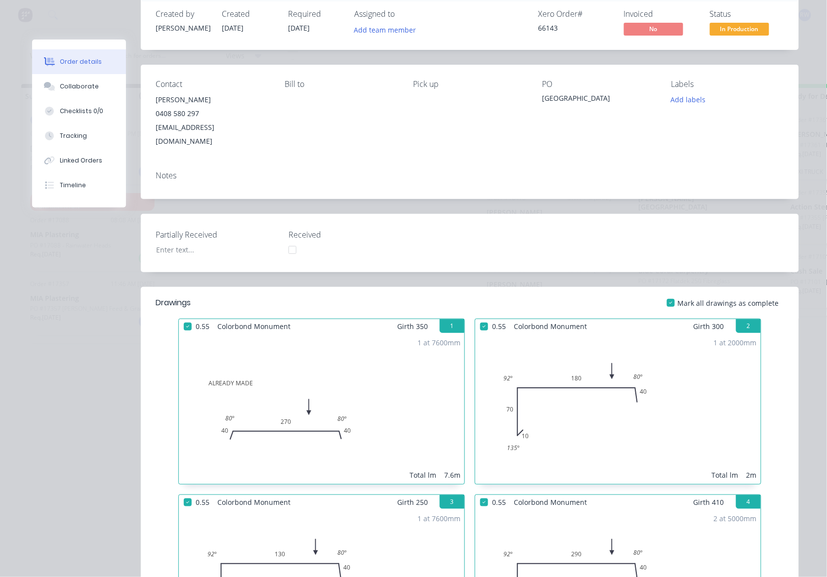
scroll to position [0, 0]
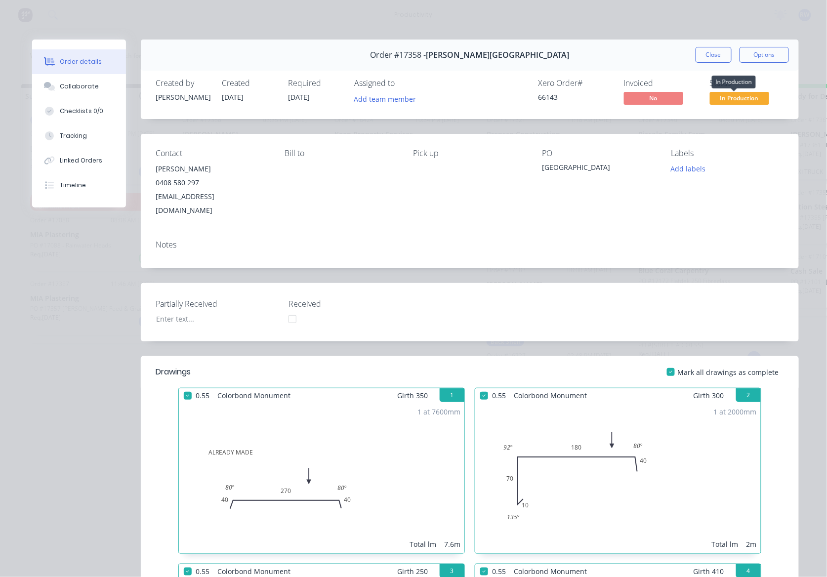
click at [732, 99] on span "In Production" at bounding box center [739, 98] width 59 height 12
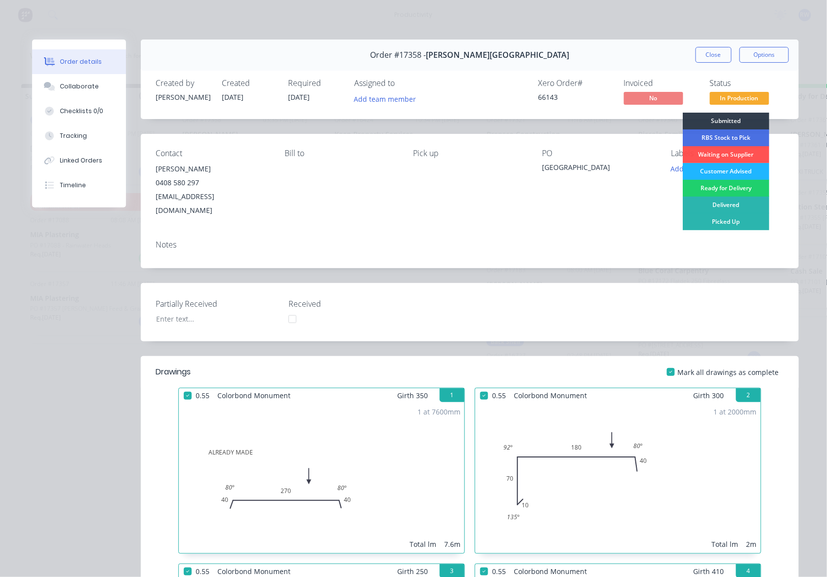
click at [715, 168] on div "Customer Advised" at bounding box center [726, 171] width 86 height 17
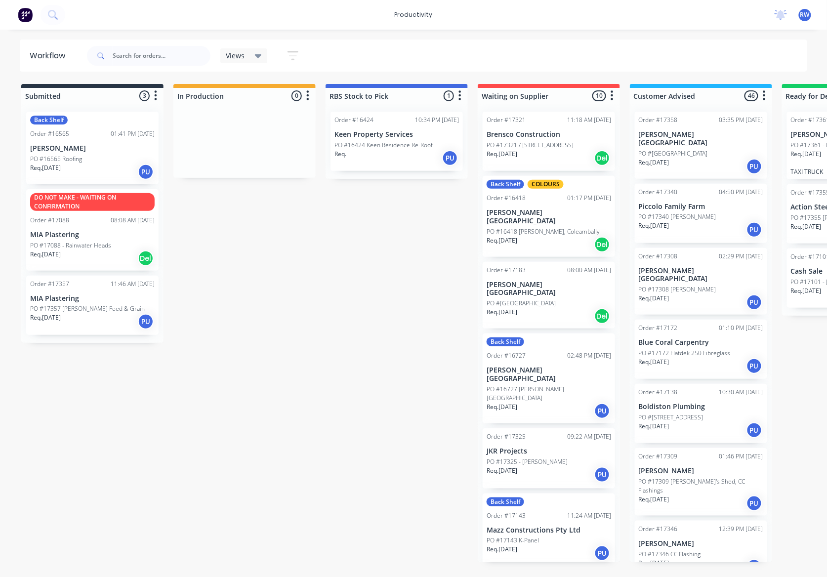
click at [99, 315] on div "Req. [DATE] PU" at bounding box center [92, 321] width 124 height 17
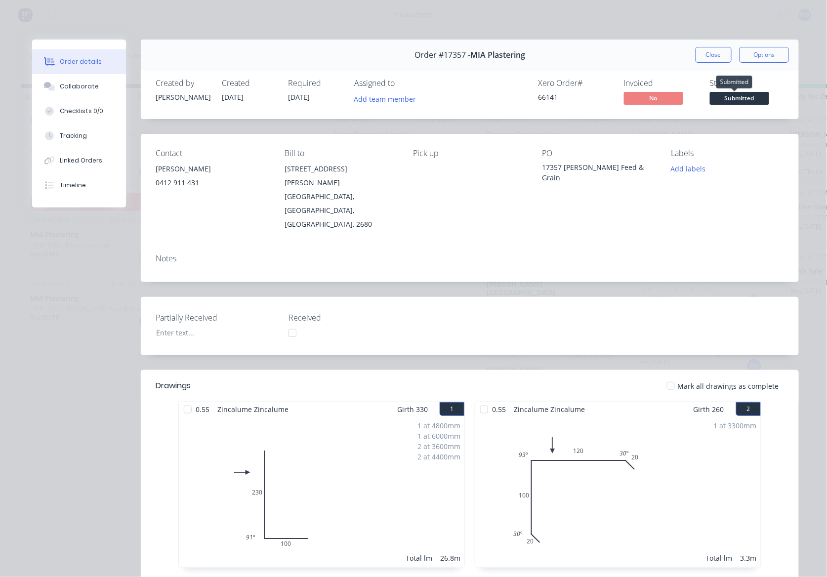
click at [728, 100] on span "Submitted" at bounding box center [739, 98] width 59 height 12
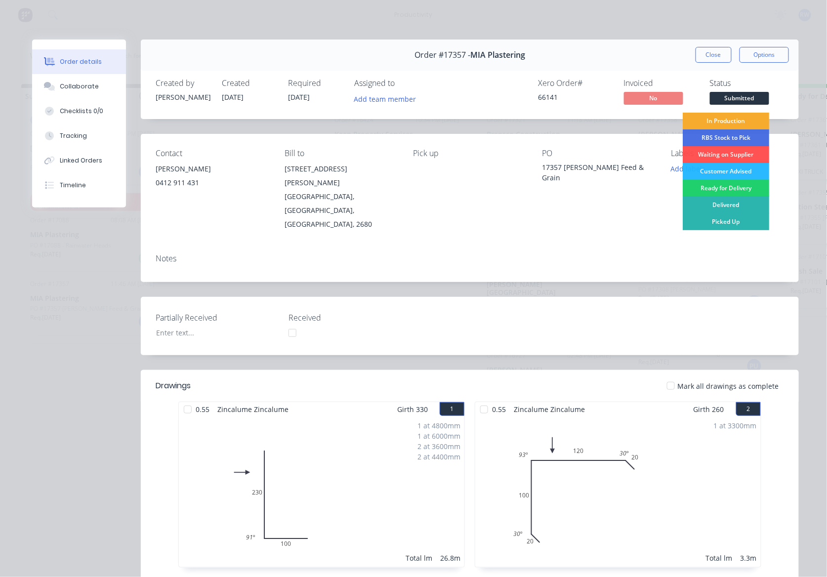
click at [726, 120] on div "In Production" at bounding box center [726, 121] width 86 height 17
